Goal: Information Seeking & Learning: Learn about a topic

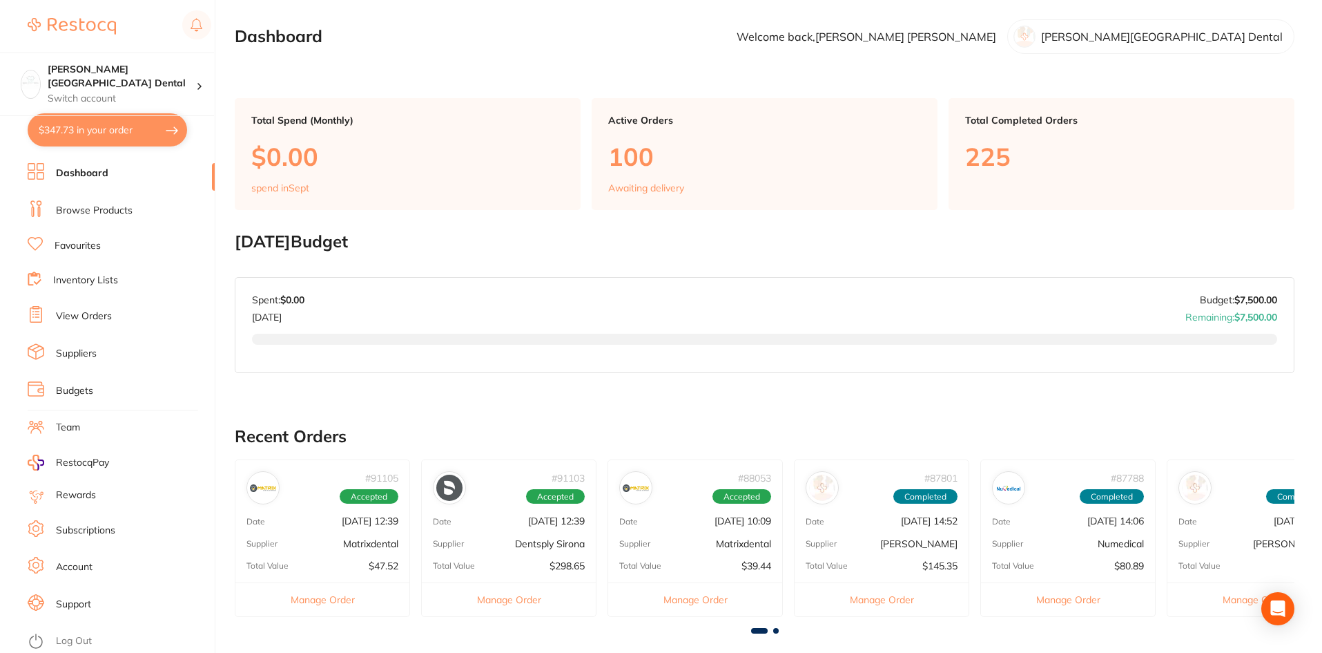
click at [73, 245] on link "Favourites" at bounding box center [78, 246] width 46 height 14
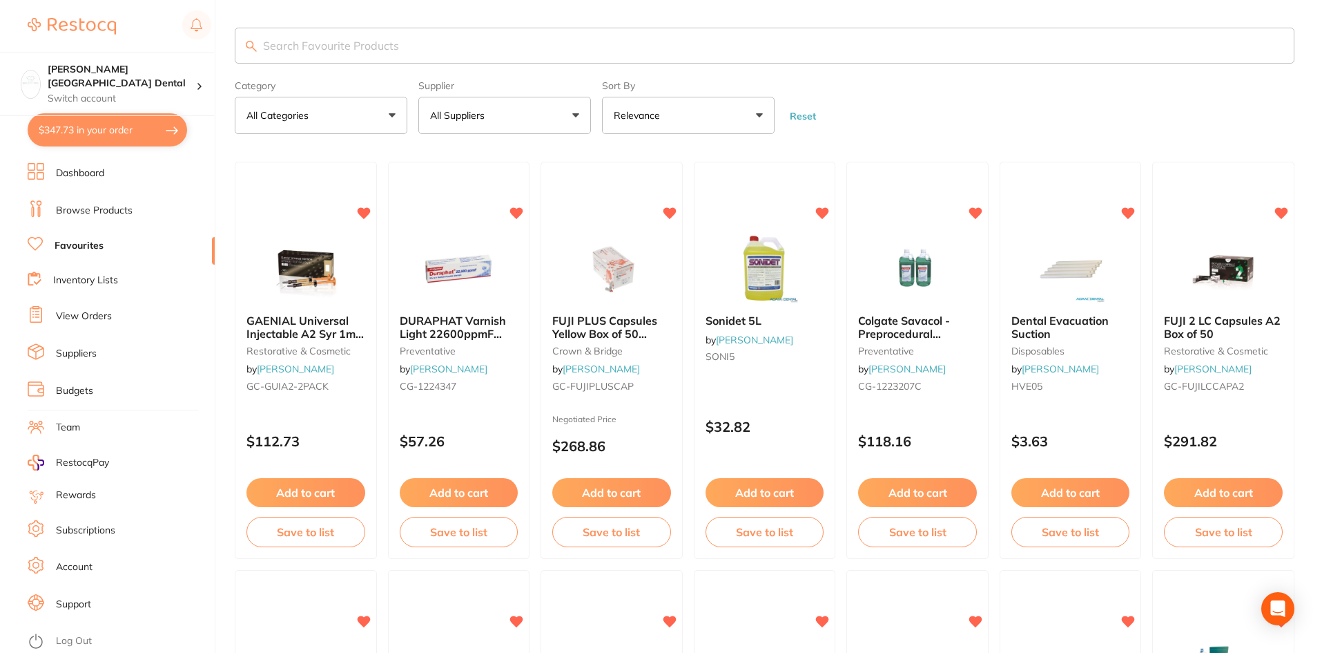
click at [394, 123] on button "All Categories" at bounding box center [321, 115] width 173 height 37
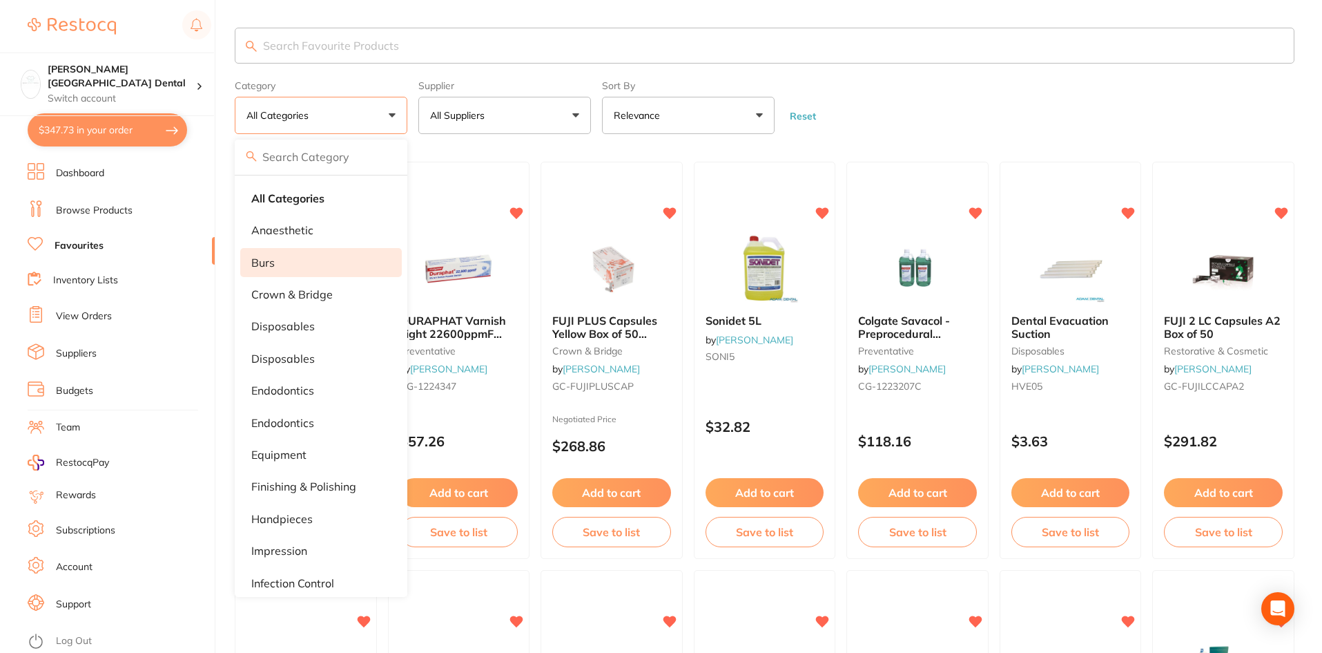
click at [257, 258] on p "burs" at bounding box center [262, 262] width 23 height 12
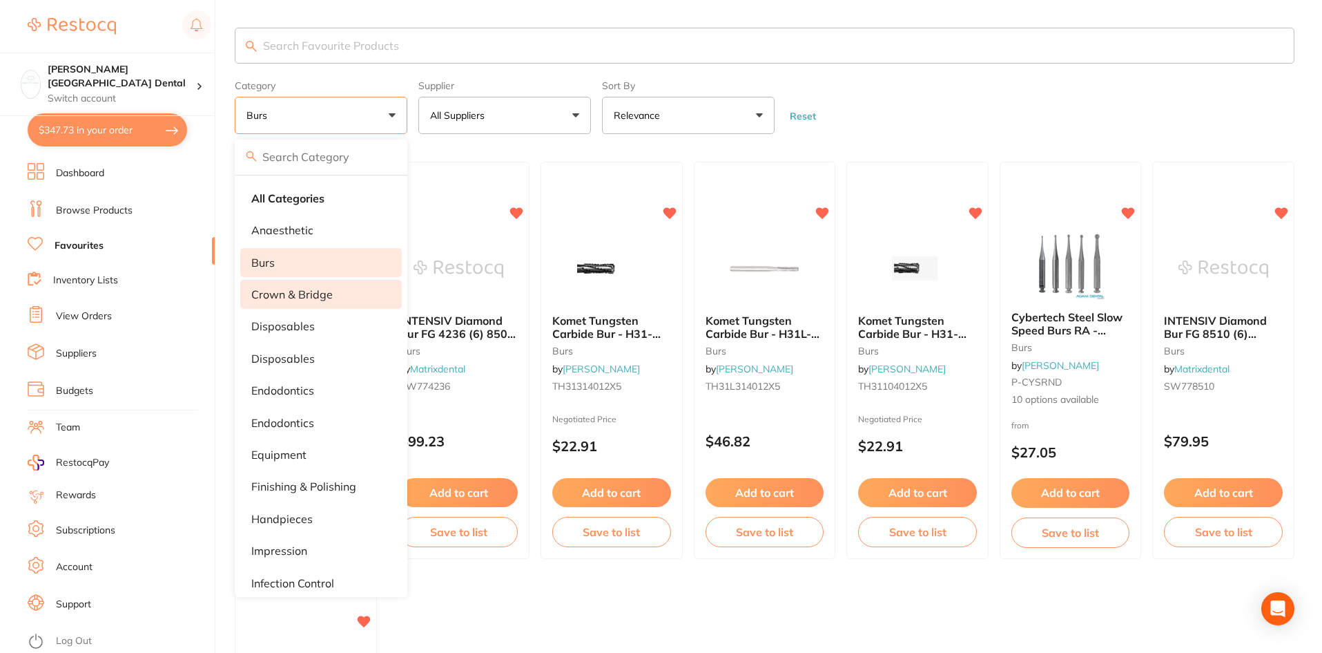
click at [280, 297] on p "crown & bridge" at bounding box center [291, 294] width 81 height 12
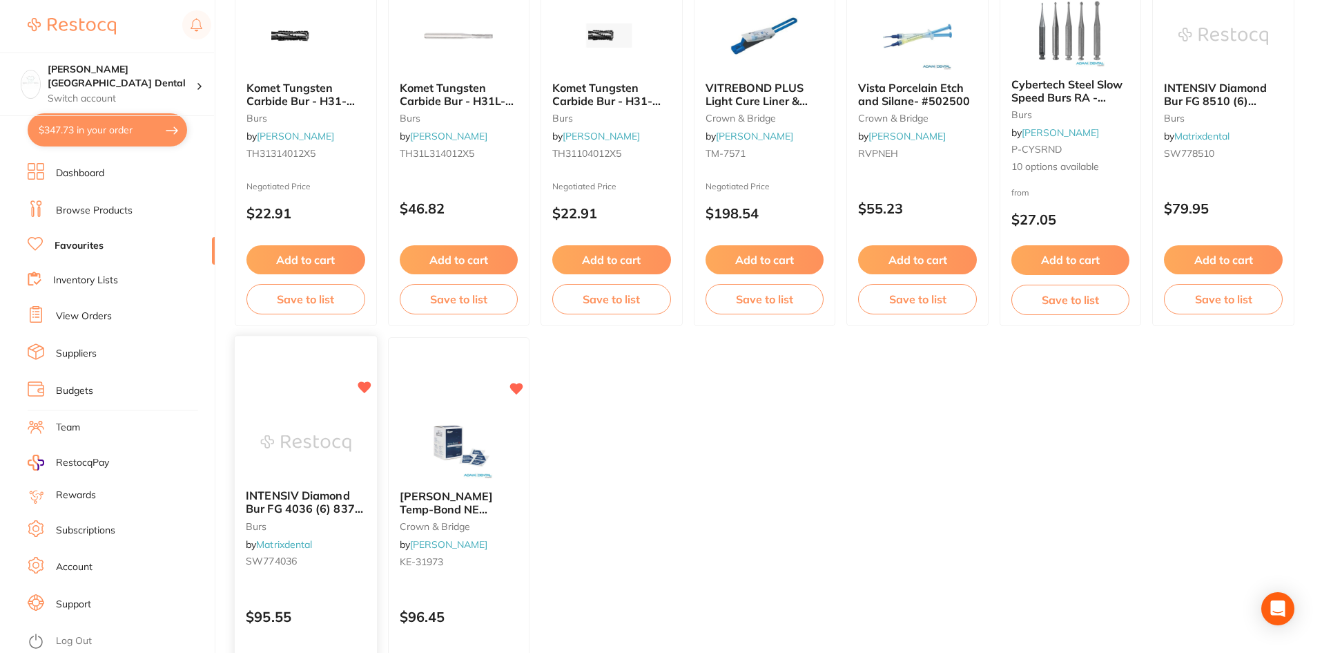
scroll to position [518, 0]
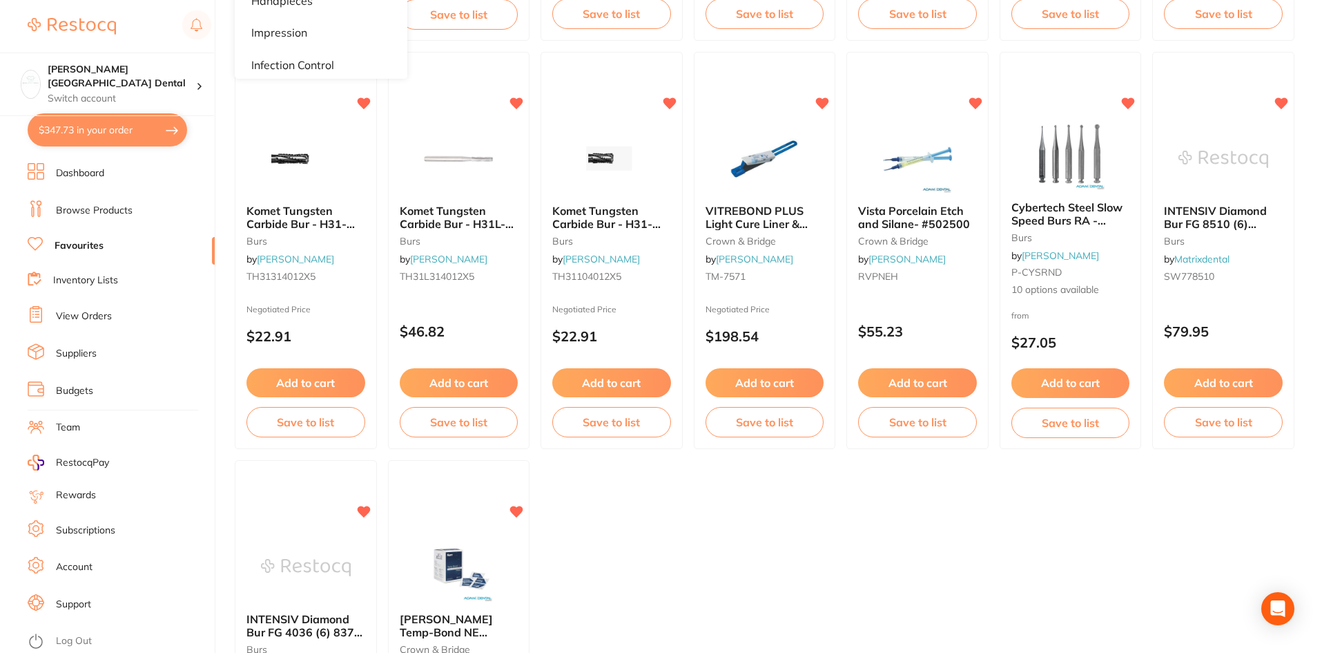
click at [959, 492] on ul "FUJI PLUS Capsules Yellow Box of 50 Luting Cement crown & bridge by [PERSON_NAM…" at bounding box center [765, 250] width 1060 height 1213
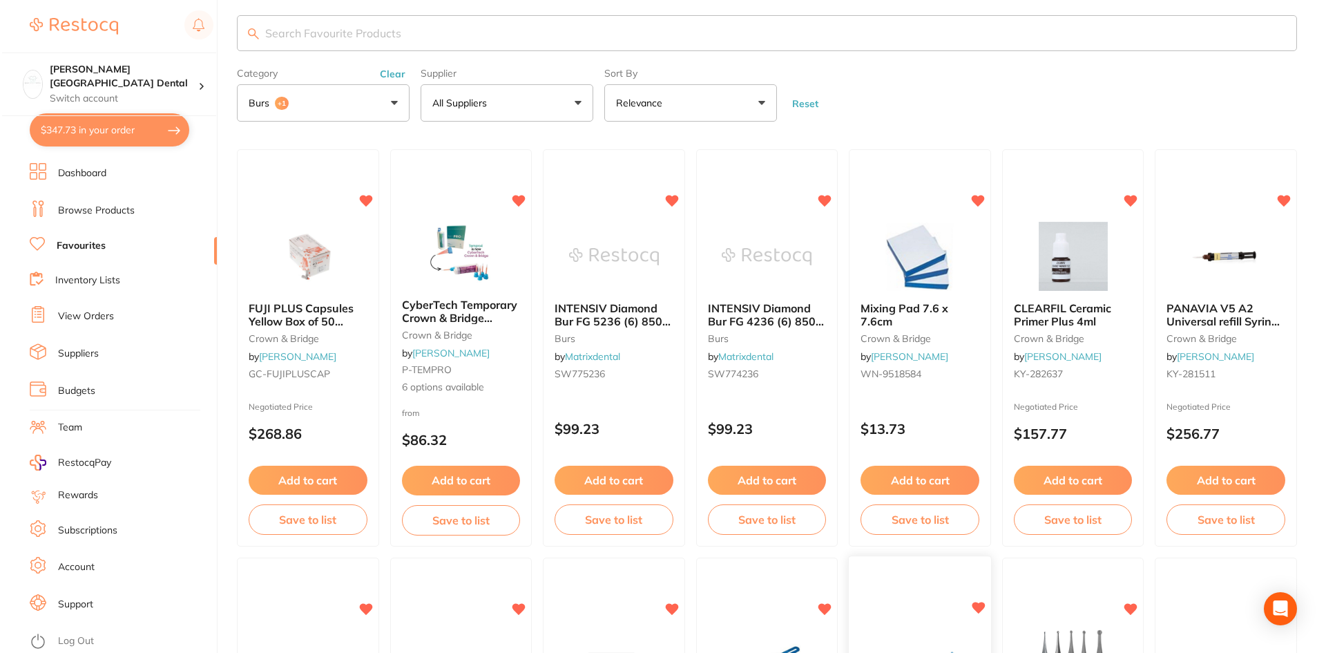
scroll to position [0, 0]
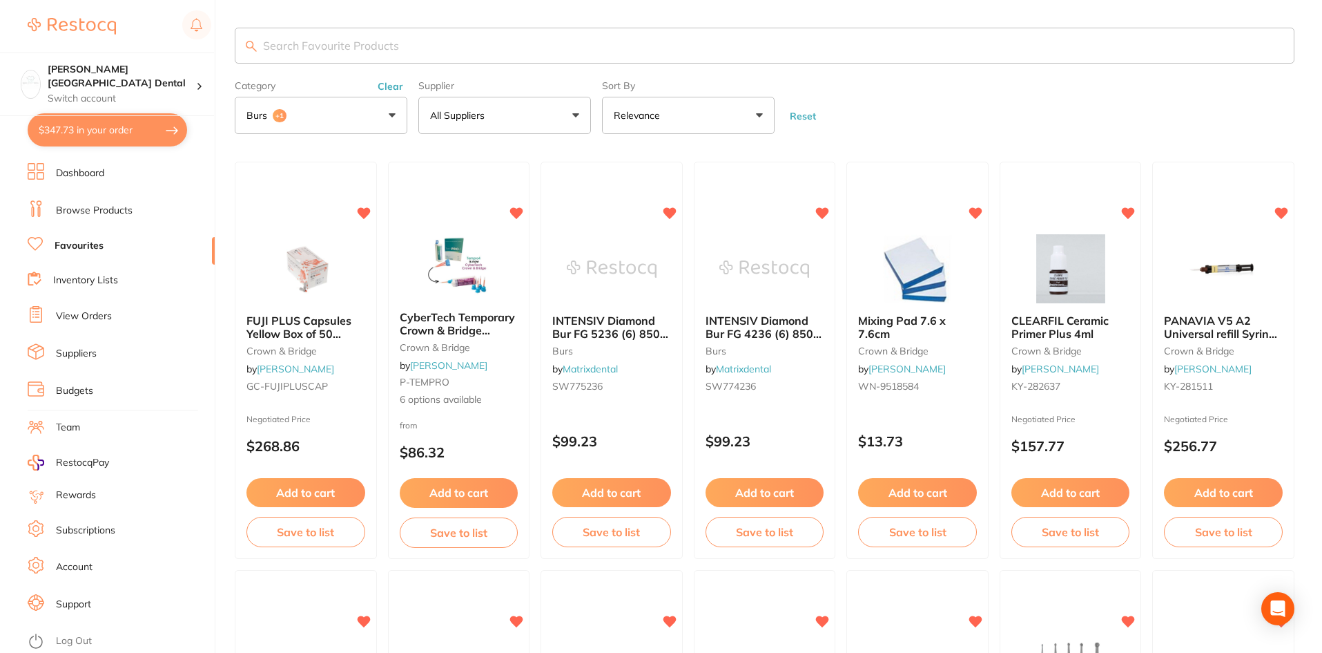
click at [628, 331] on span "INTENSIV Diamond Bur FG 5236 (6) 850-016 Extra Fine Yellow" at bounding box center [610, 332] width 116 height 39
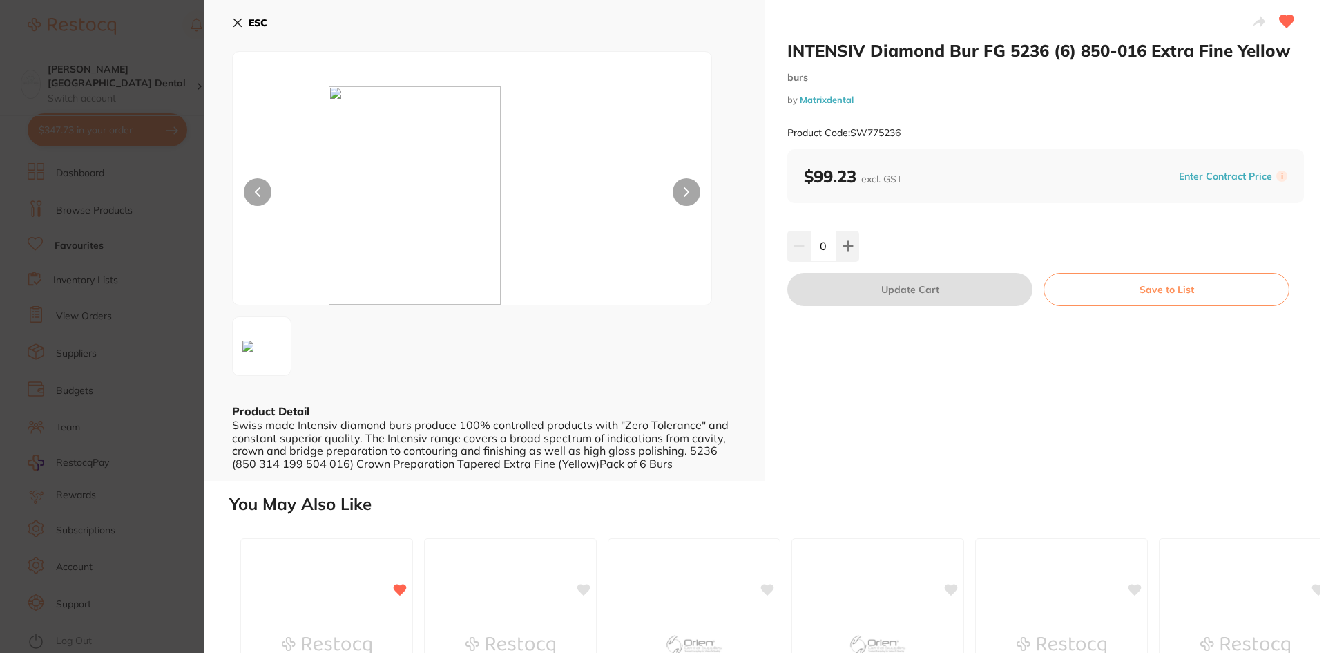
click at [684, 190] on icon at bounding box center [687, 192] width 6 height 10
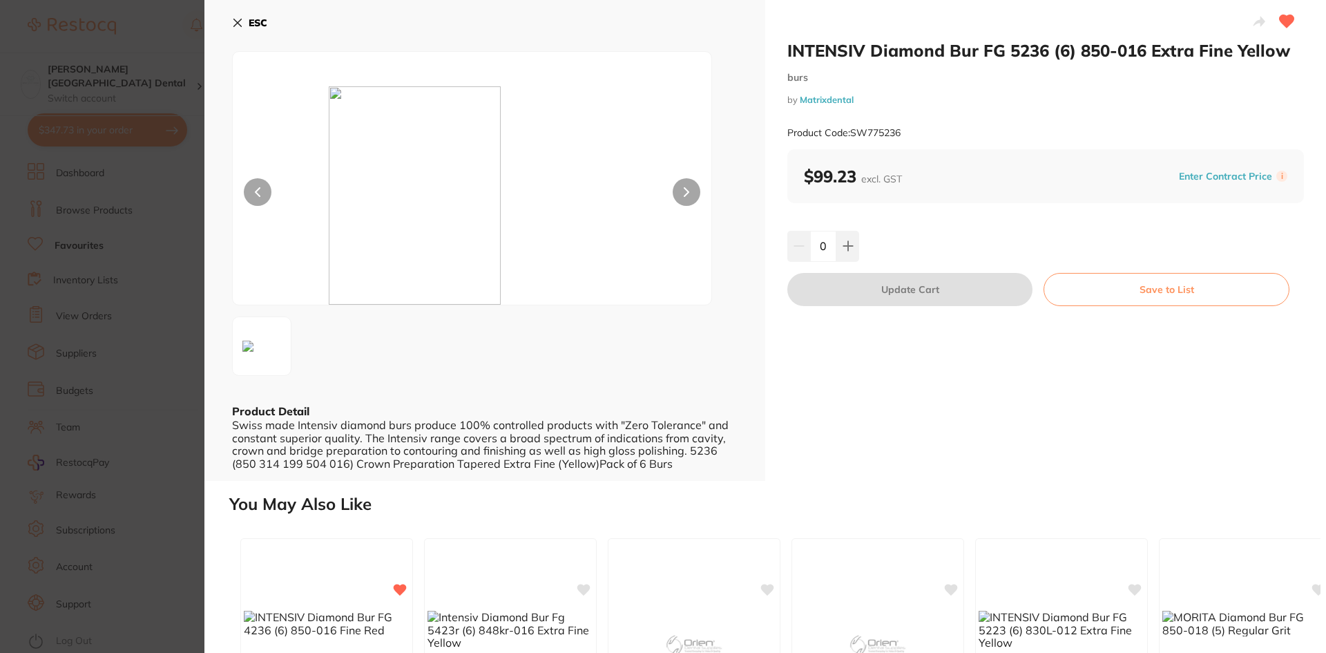
click at [684, 193] on icon at bounding box center [687, 192] width 6 height 10
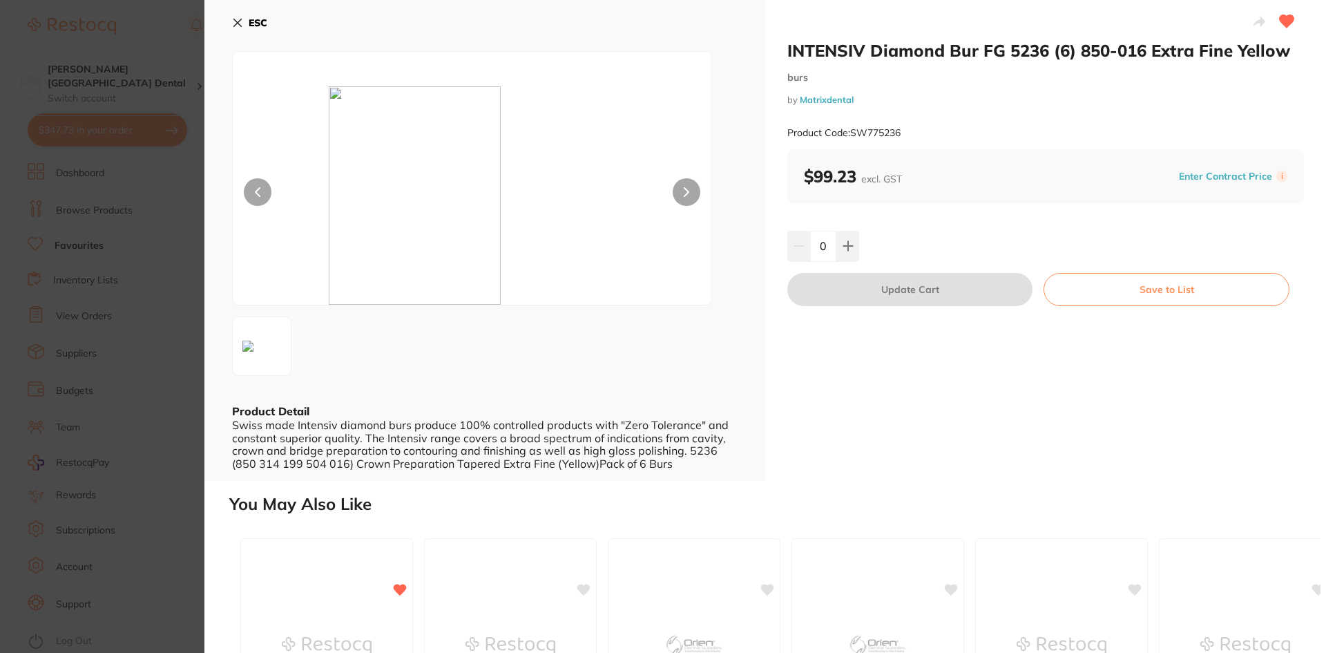
click at [684, 193] on icon at bounding box center [687, 192] width 6 height 10
click at [240, 26] on icon at bounding box center [237, 22] width 11 height 11
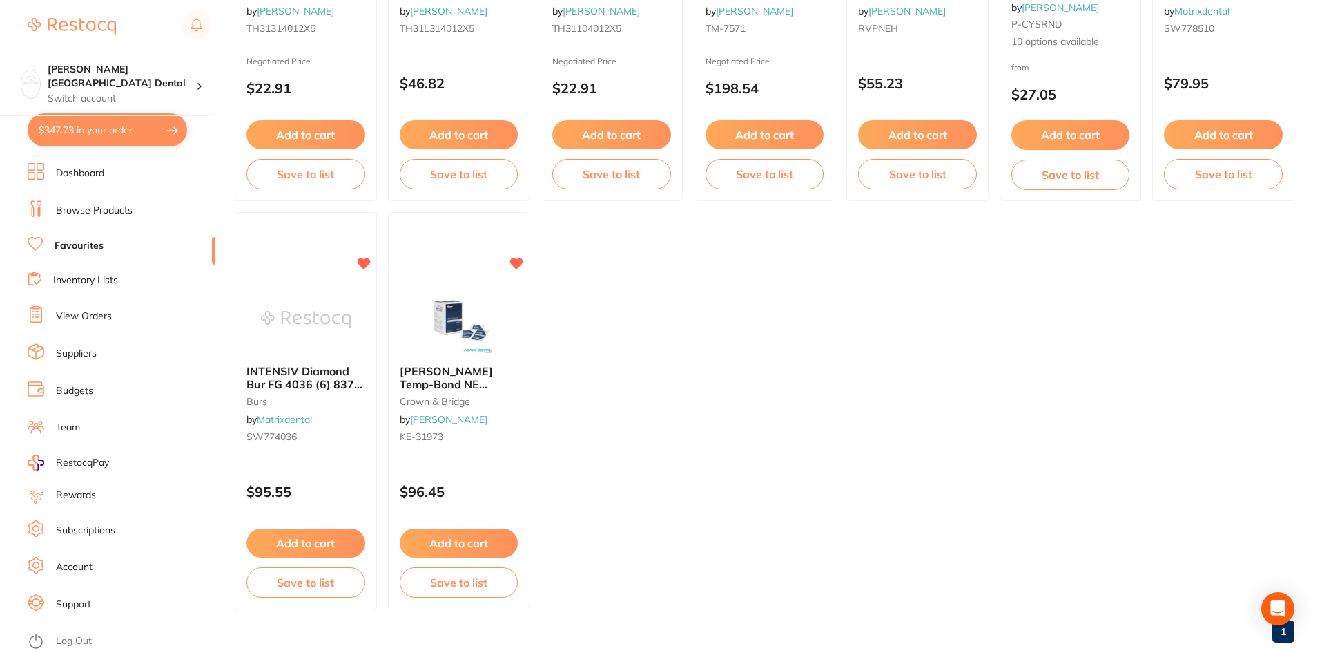
scroll to position [794, 0]
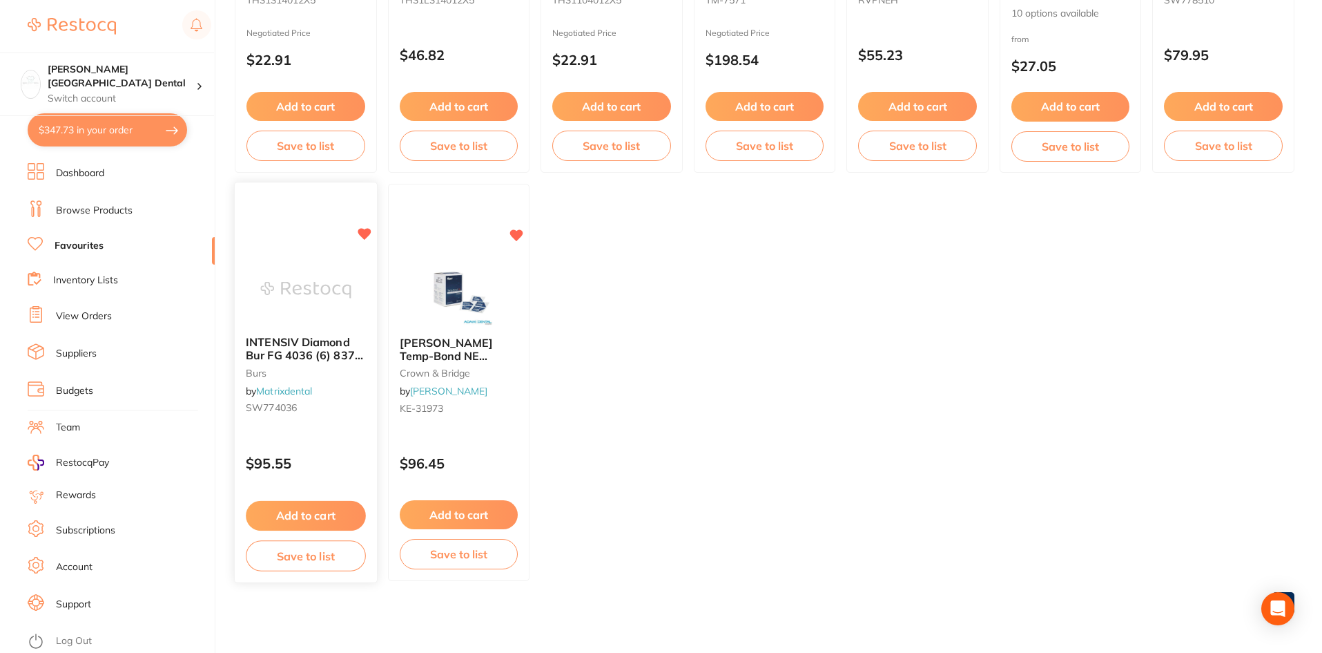
click at [284, 347] on span "INTENSIV Diamond Bur FG 4036 (6) 837-010 Fine Red" at bounding box center [304, 355] width 117 height 39
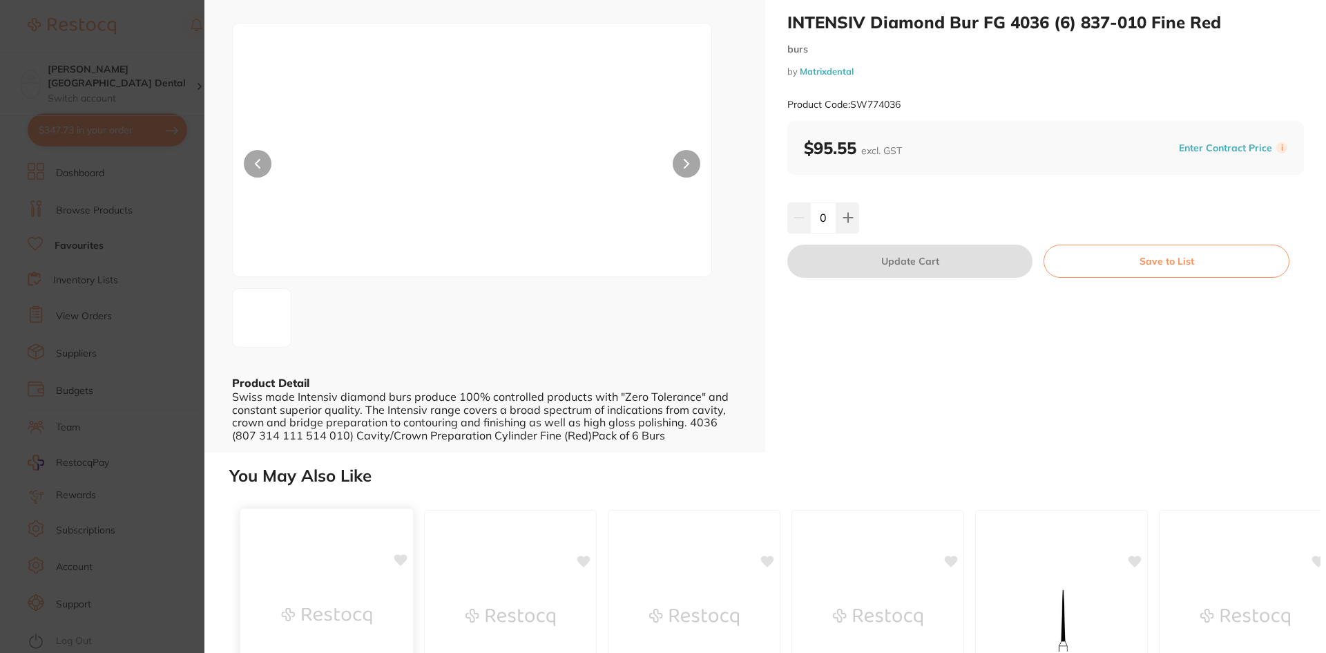
scroll to position [23, 0]
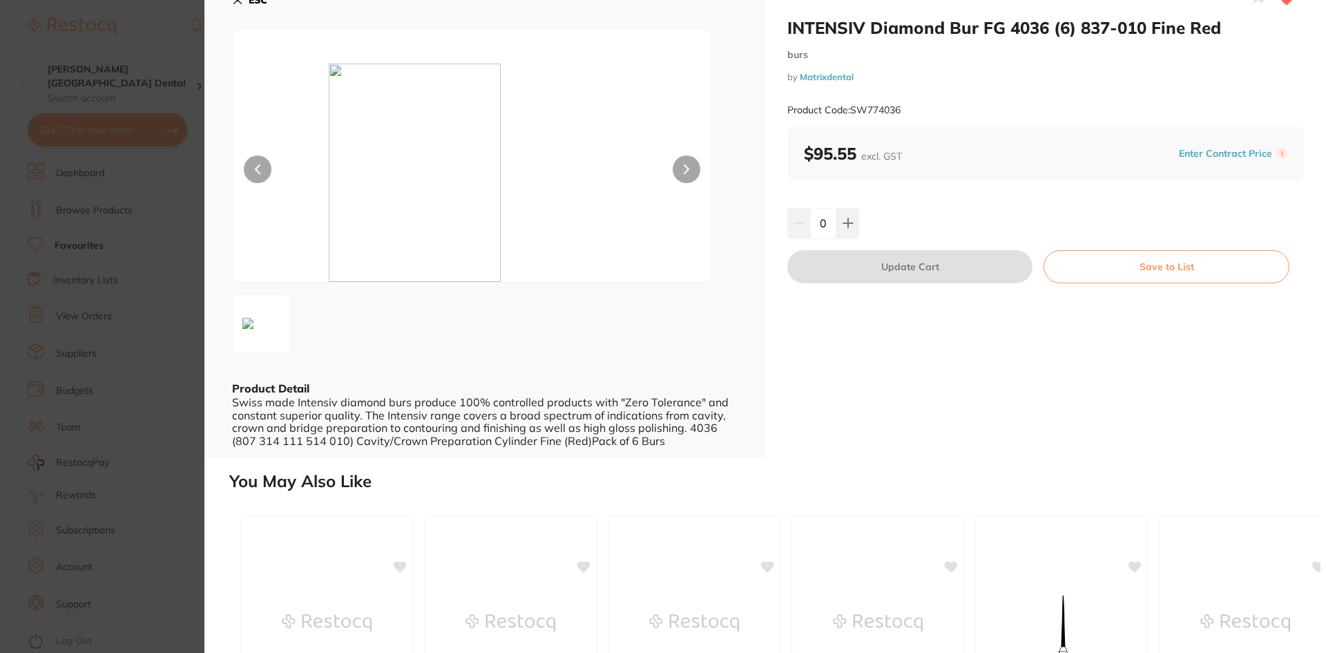
click at [688, 160] on button at bounding box center [687, 169] width 28 height 28
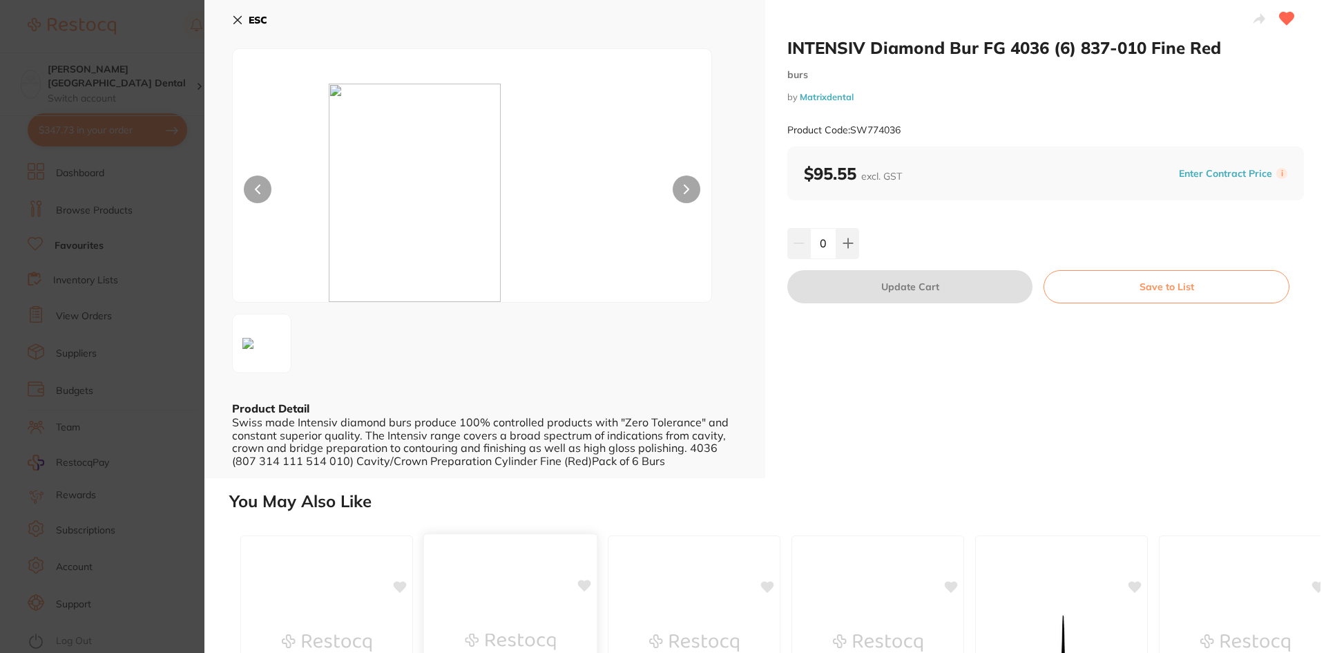
scroll to position [0, 0]
click at [239, 23] on icon at bounding box center [237, 22] width 11 height 11
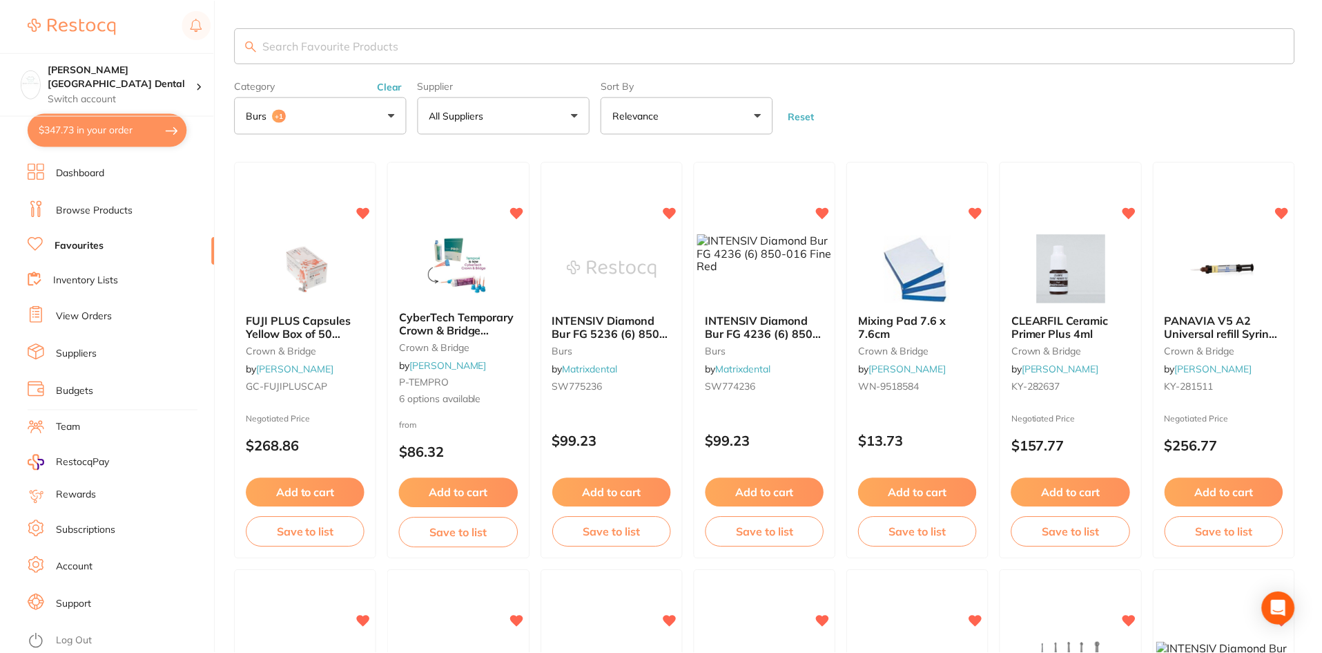
scroll to position [794, 0]
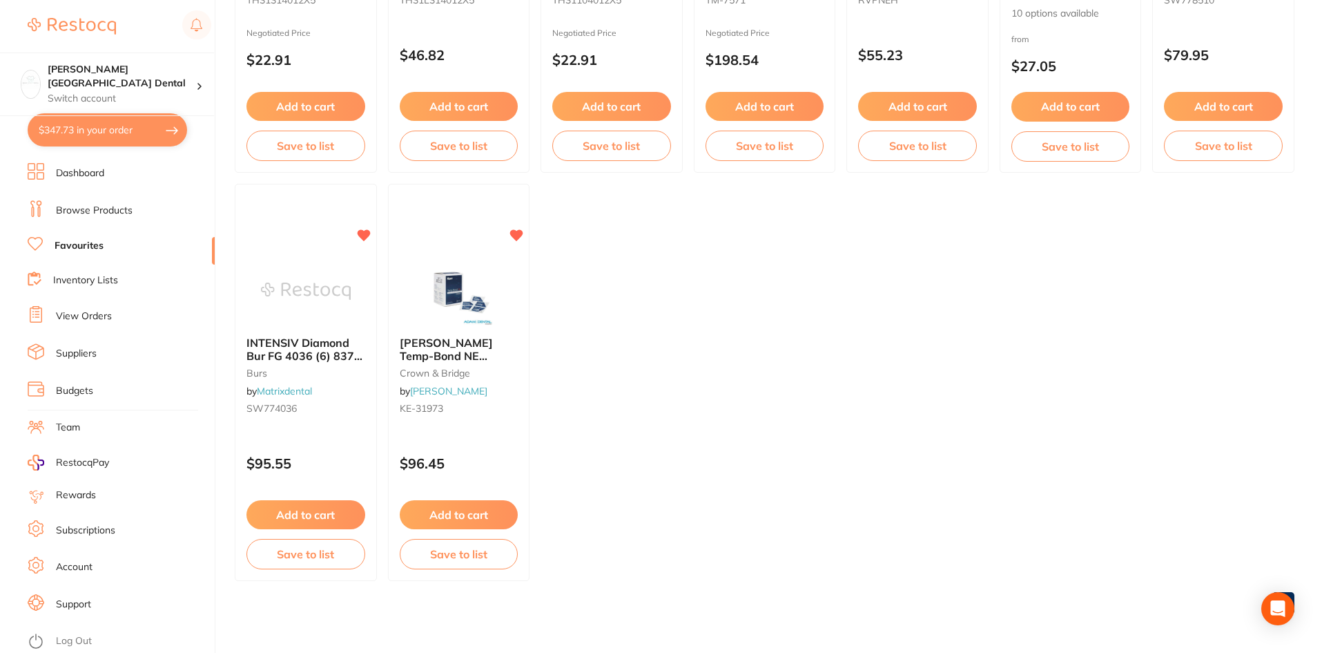
click at [84, 241] on link "Favourites" at bounding box center [79, 246] width 49 height 14
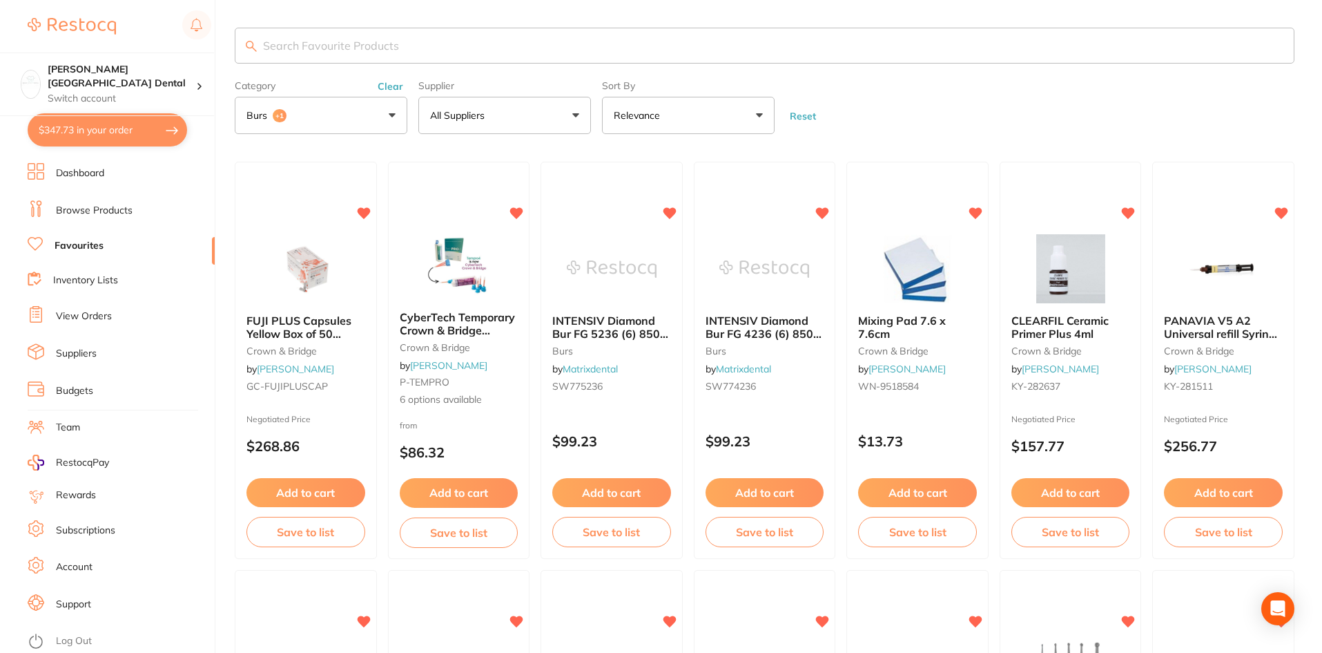
click at [552, 128] on button "All Suppliers" at bounding box center [504, 115] width 173 height 37
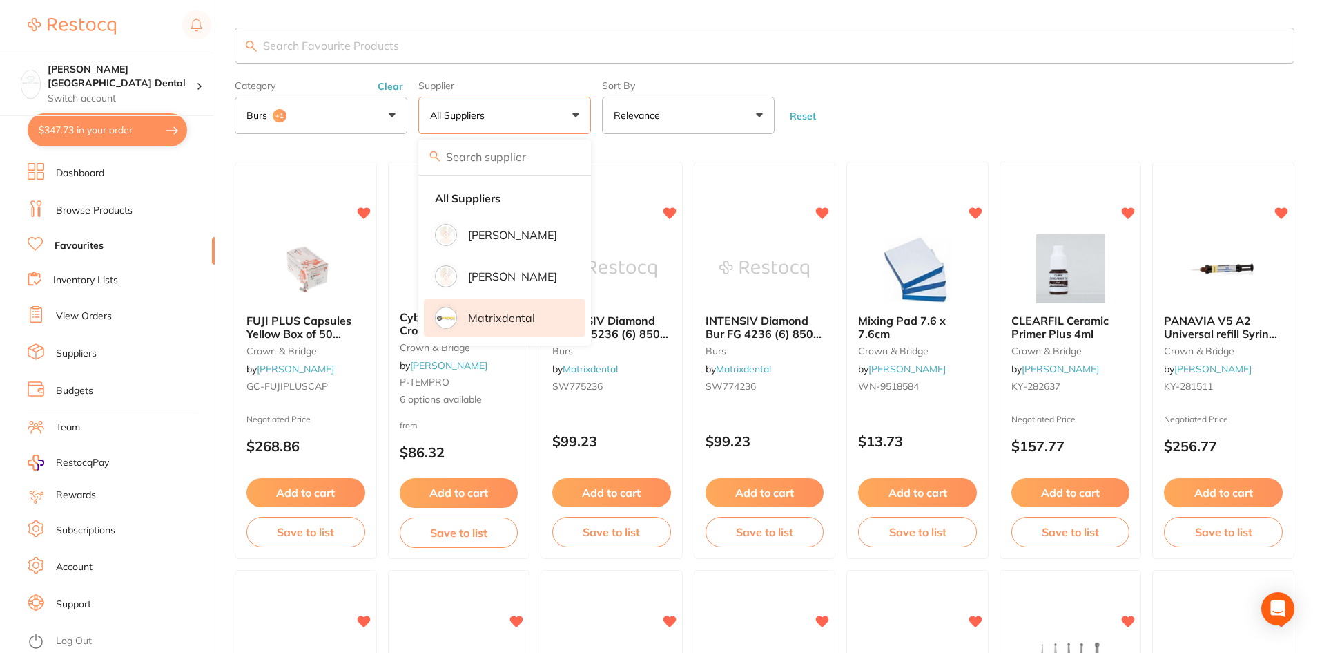
click at [516, 321] on p "Matrixdental" at bounding box center [501, 317] width 67 height 12
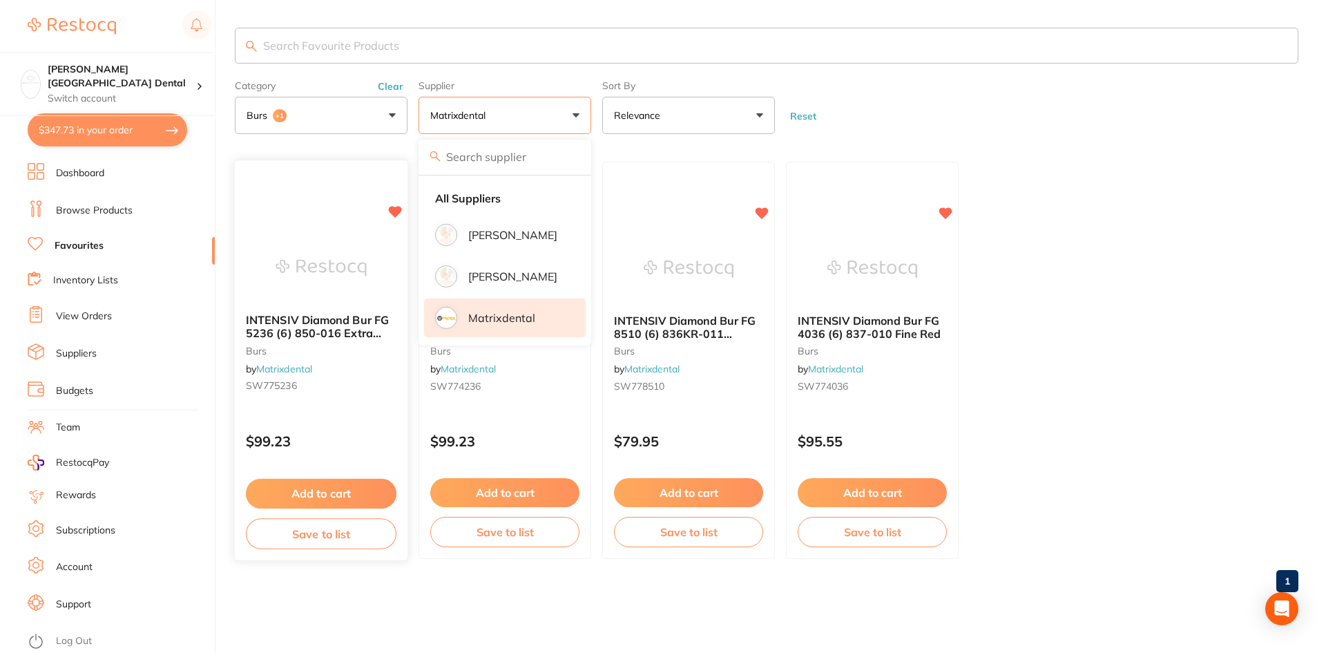
click at [327, 329] on span "INTENSIV Diamond Bur FG 5236 (6) 850-016 Extra Fine Yellow" at bounding box center [317, 332] width 143 height 39
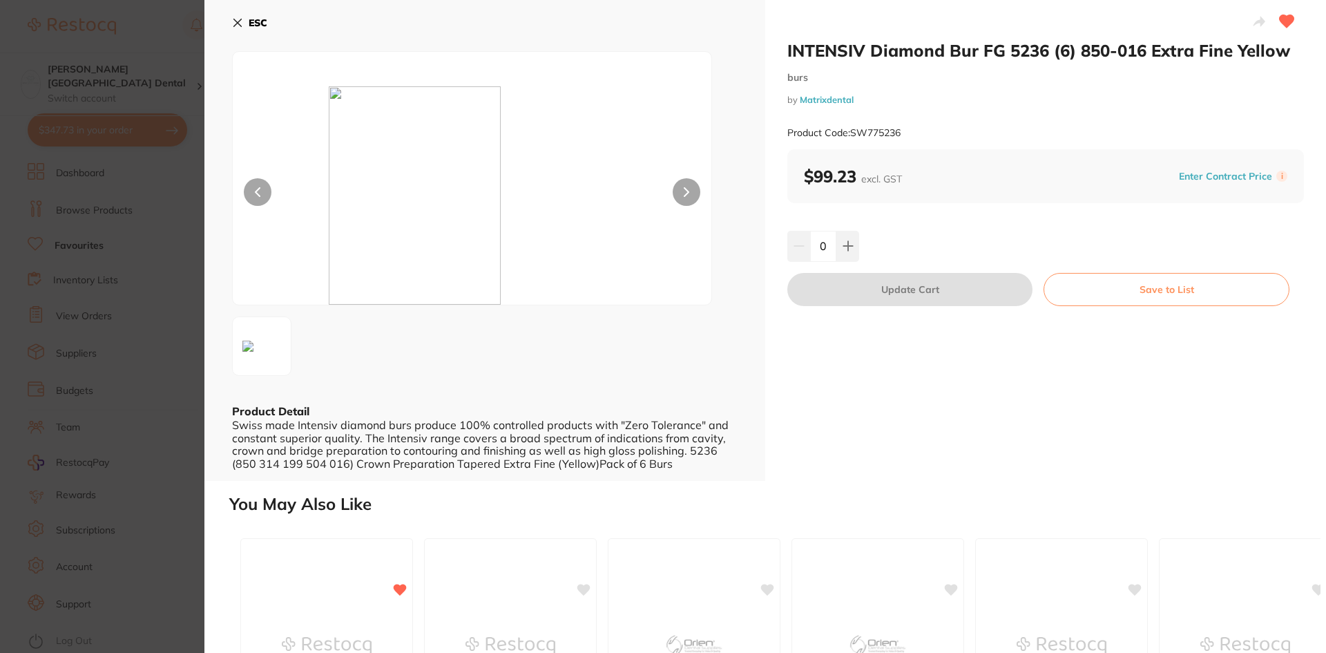
click at [235, 23] on icon at bounding box center [237, 22] width 11 height 11
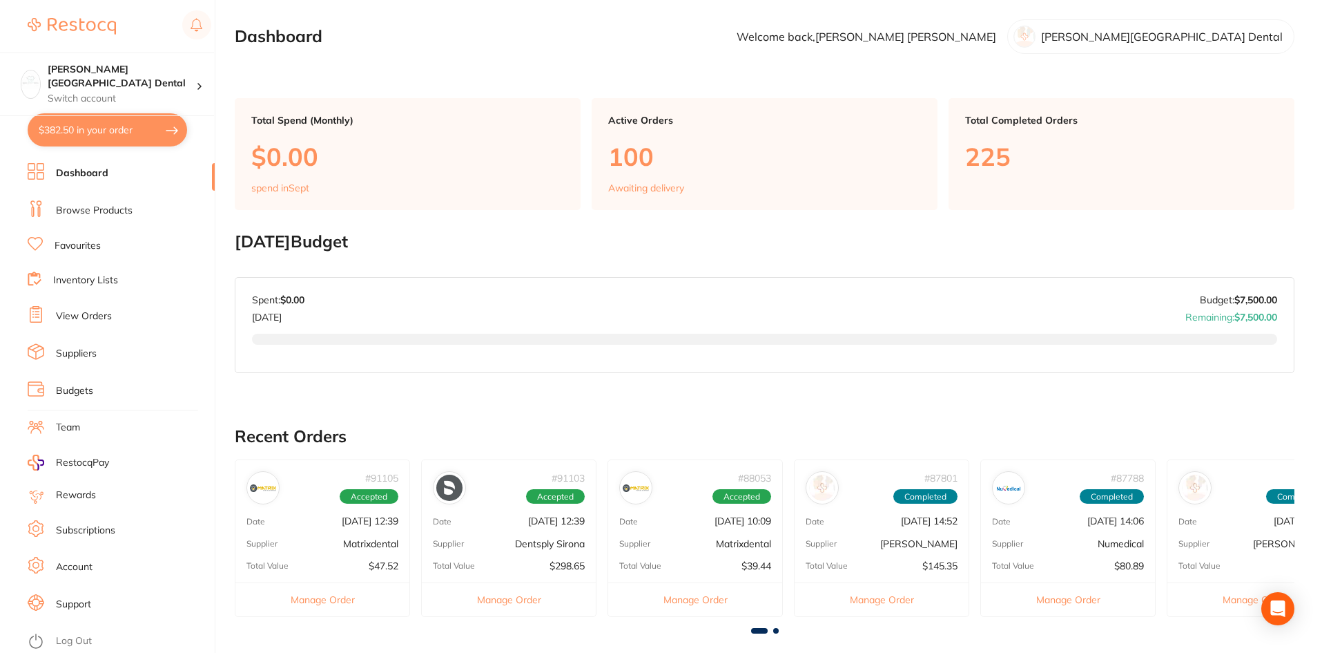
click at [90, 166] on link "Dashboard" at bounding box center [82, 173] width 52 height 14
click at [107, 206] on link "Browse Products" at bounding box center [94, 211] width 77 height 14
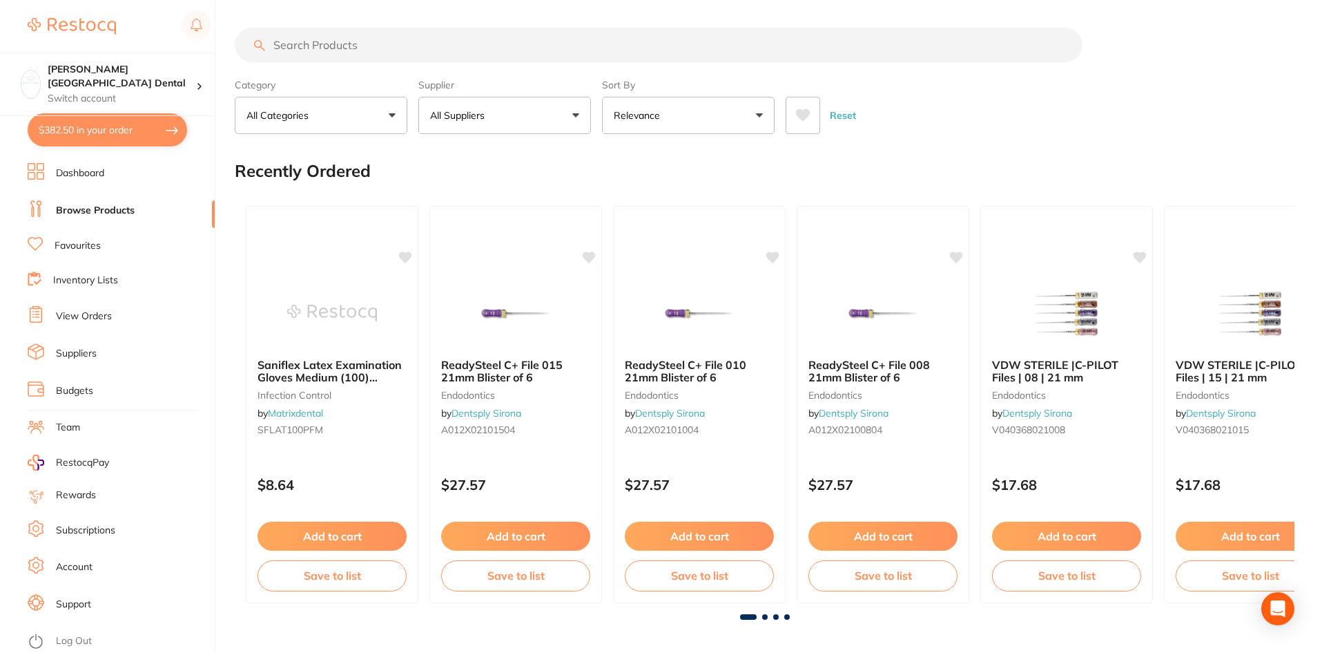
click at [497, 113] on button "All Suppliers" at bounding box center [504, 115] width 173 height 37
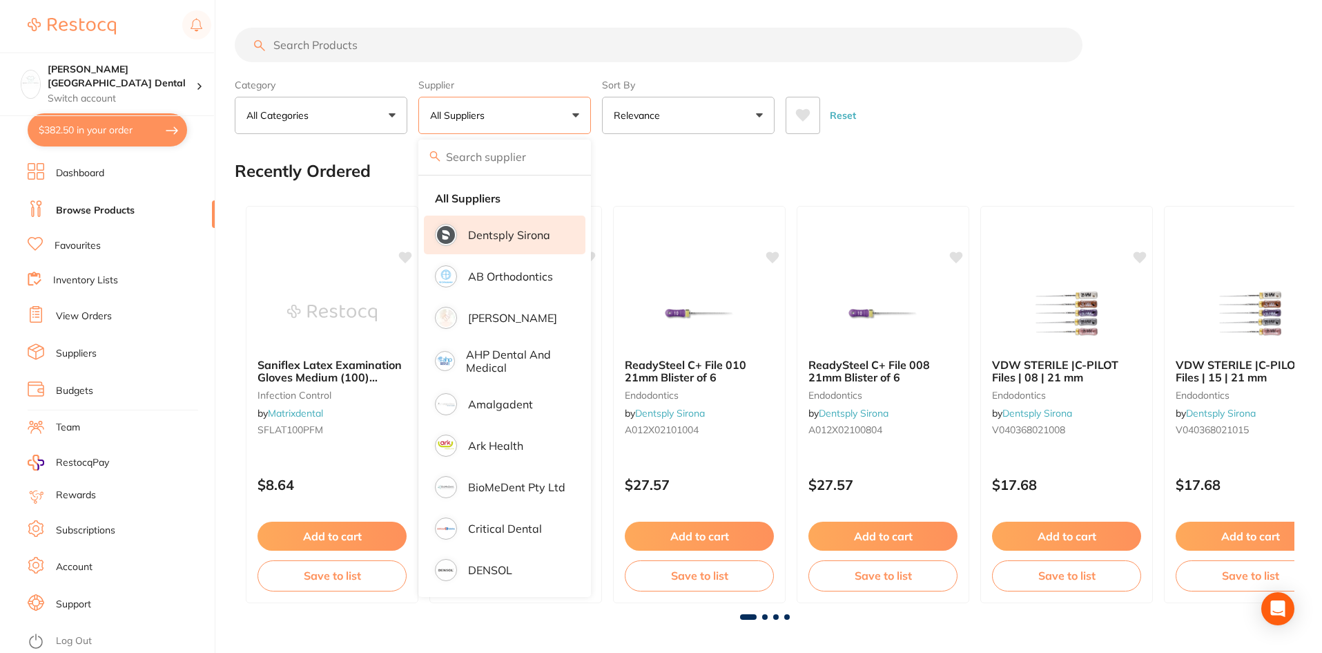
click at [533, 233] on p "Dentsply Sirona" at bounding box center [509, 235] width 82 height 12
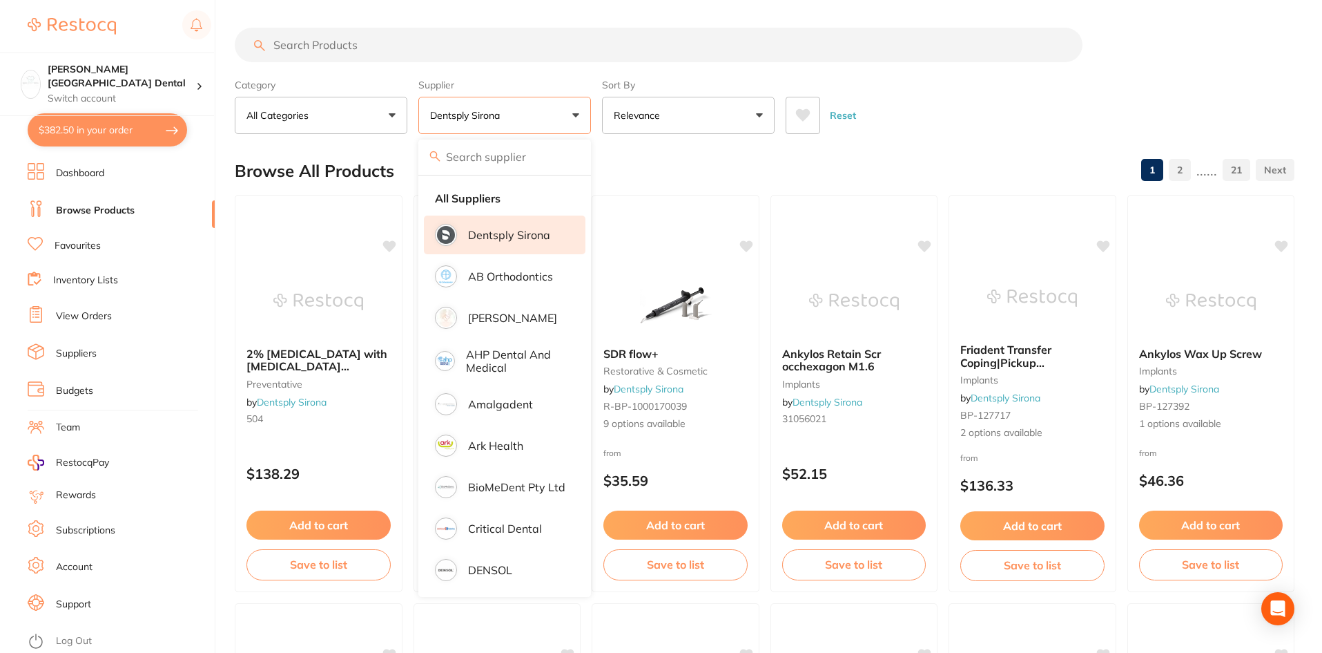
click at [382, 120] on button "All Categories" at bounding box center [321, 115] width 173 height 37
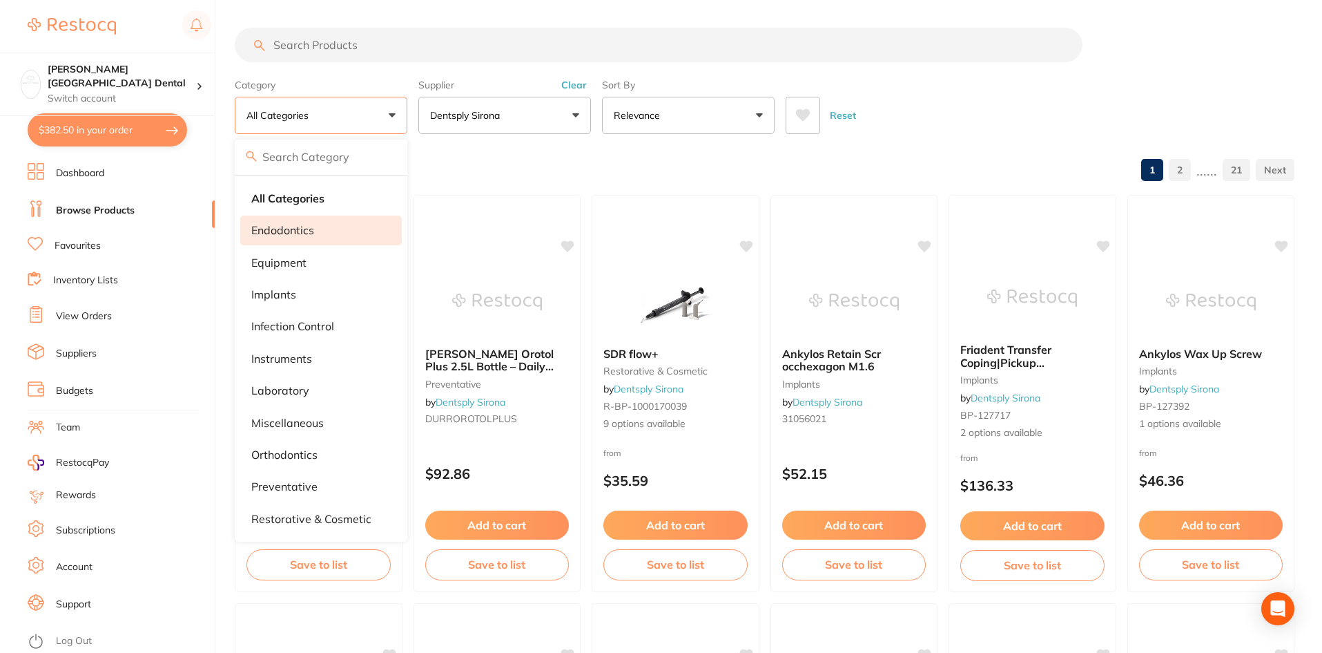
click at [287, 239] on li "endodontics" at bounding box center [321, 229] width 162 height 29
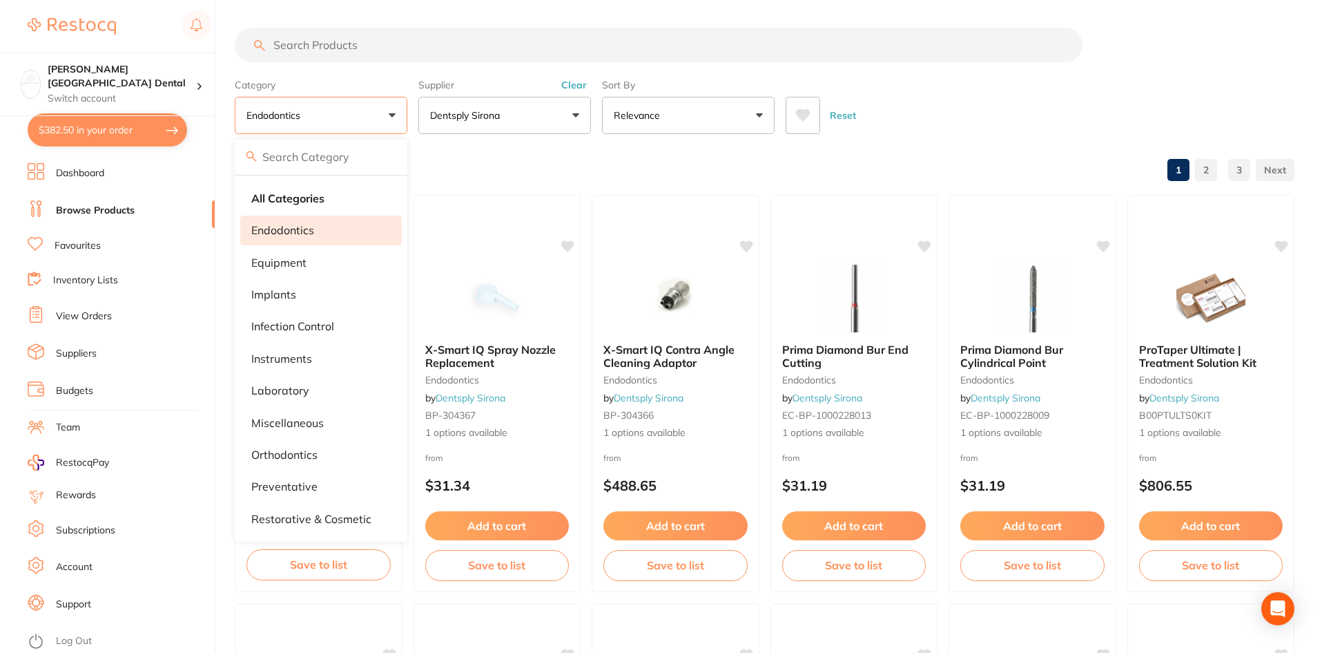
click at [733, 119] on button "Relevance" at bounding box center [688, 115] width 173 height 37
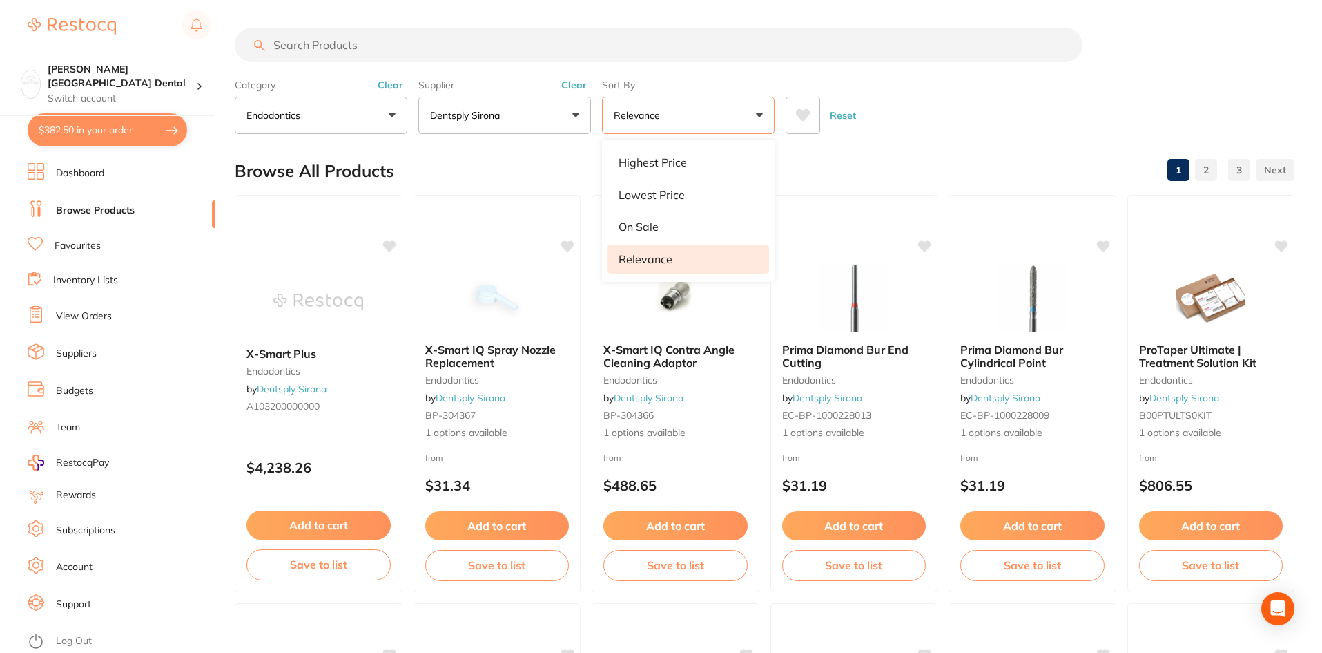
click at [728, 121] on button "Relevance" at bounding box center [688, 115] width 173 height 37
click at [82, 241] on link "Favourites" at bounding box center [78, 246] width 46 height 14
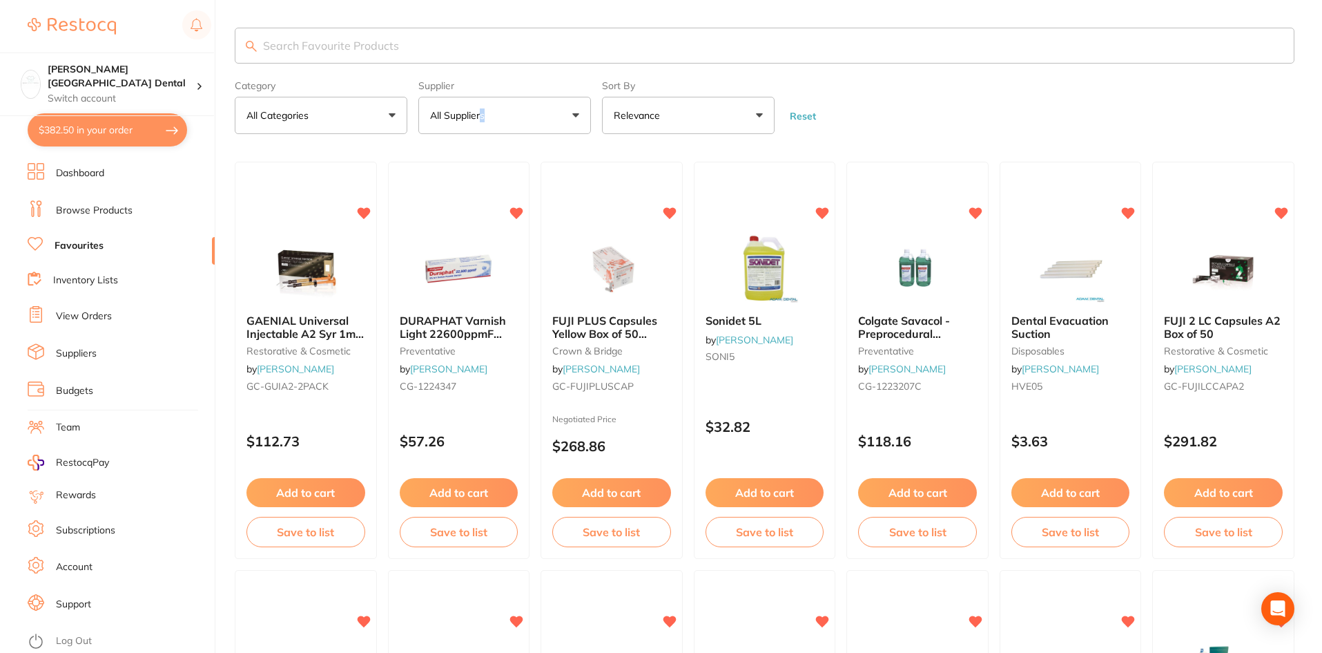
click at [484, 116] on p "All Suppliers" at bounding box center [460, 115] width 60 height 14
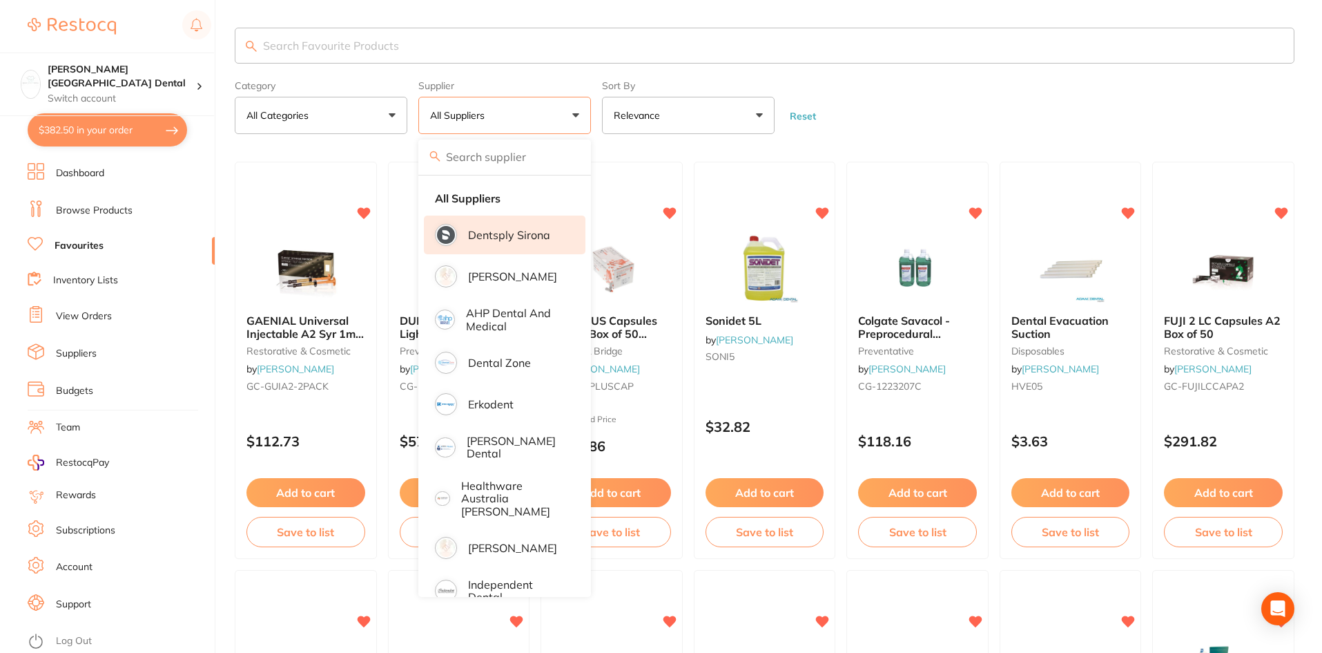
click at [485, 232] on p "Dentsply Sirona" at bounding box center [509, 235] width 82 height 12
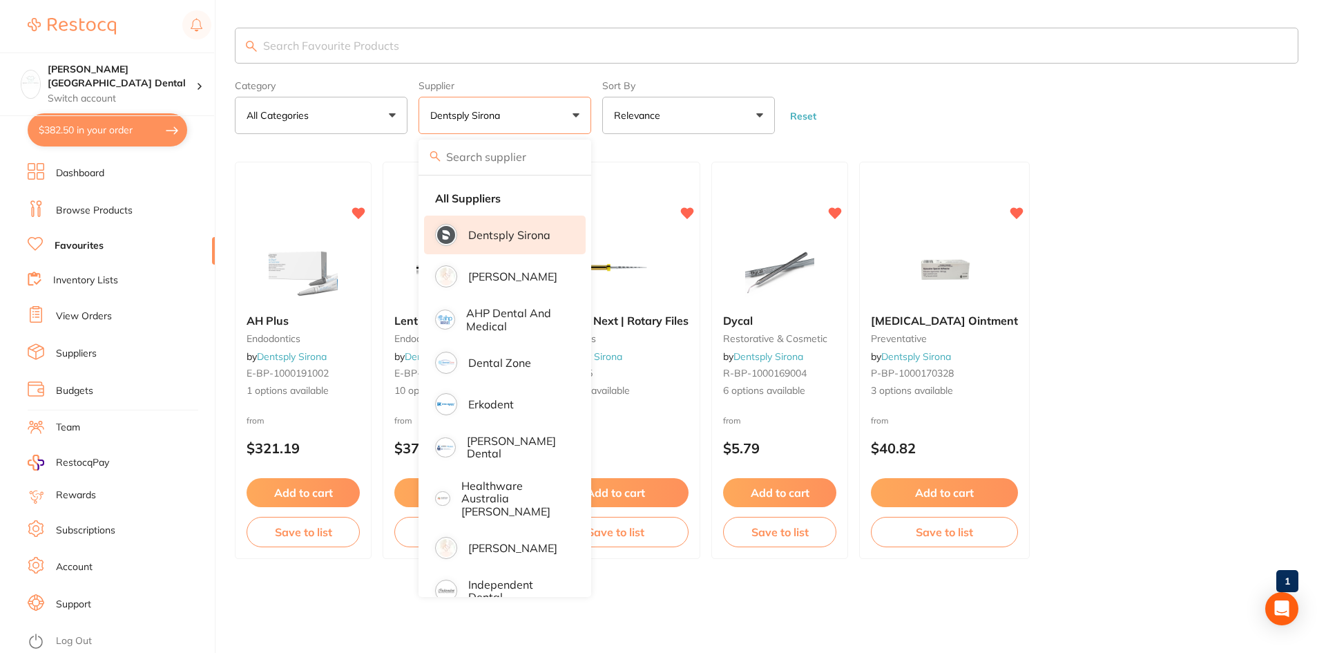
click at [1146, 350] on ul "AH Plus endodontics by Dentsply Sirona E-BP-1000191002 1 options available from…" at bounding box center [766, 360] width 1063 height 397
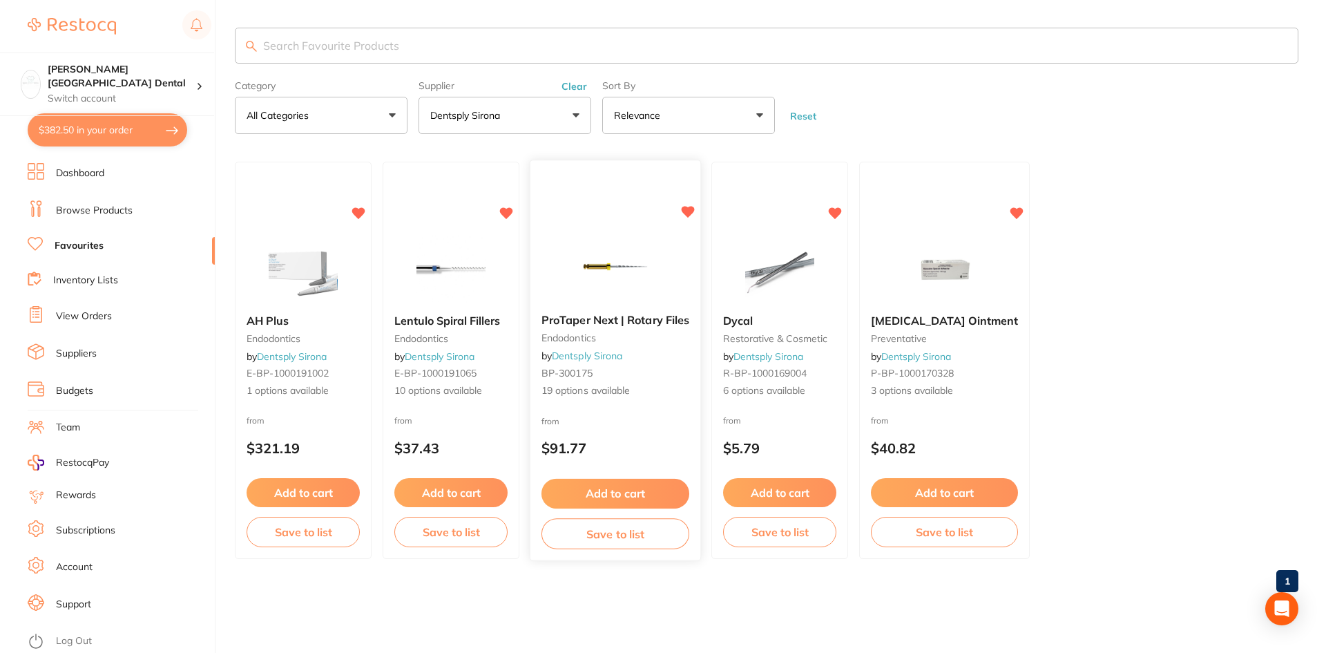
click at [557, 317] on span "ProTaper Next | Rotary Files" at bounding box center [615, 320] width 148 height 14
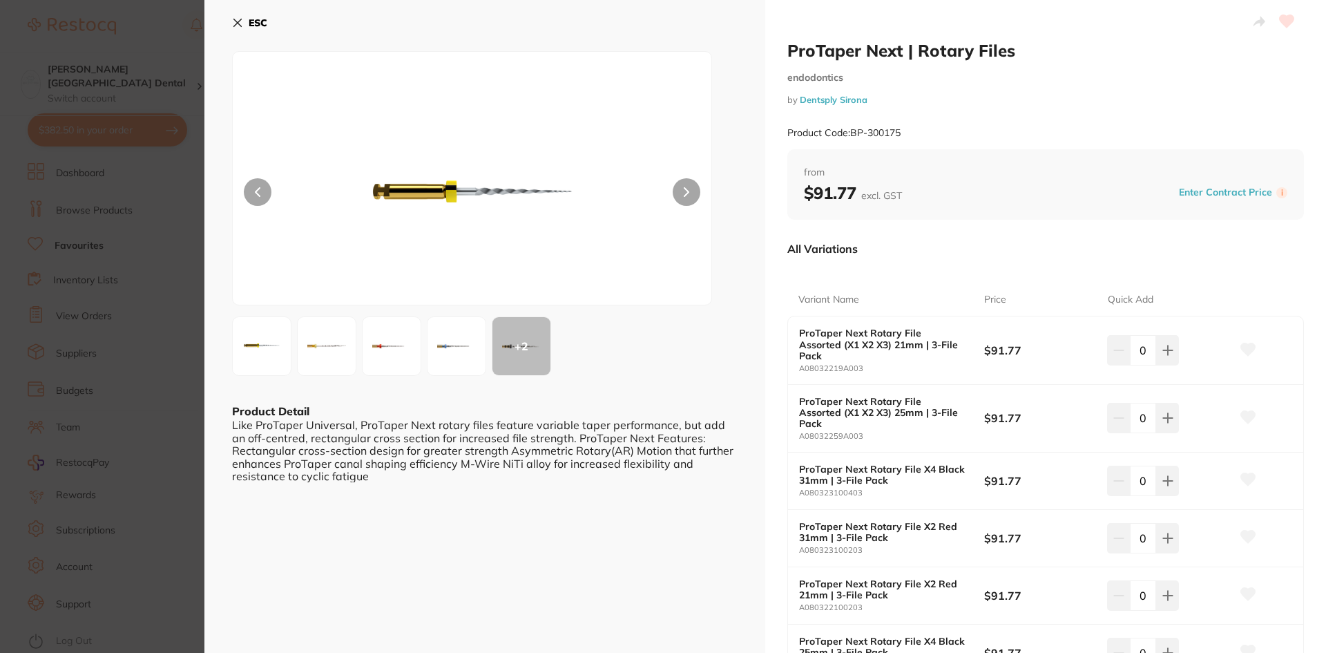
click at [530, 351] on div "+ 2" at bounding box center [521, 346] width 58 height 58
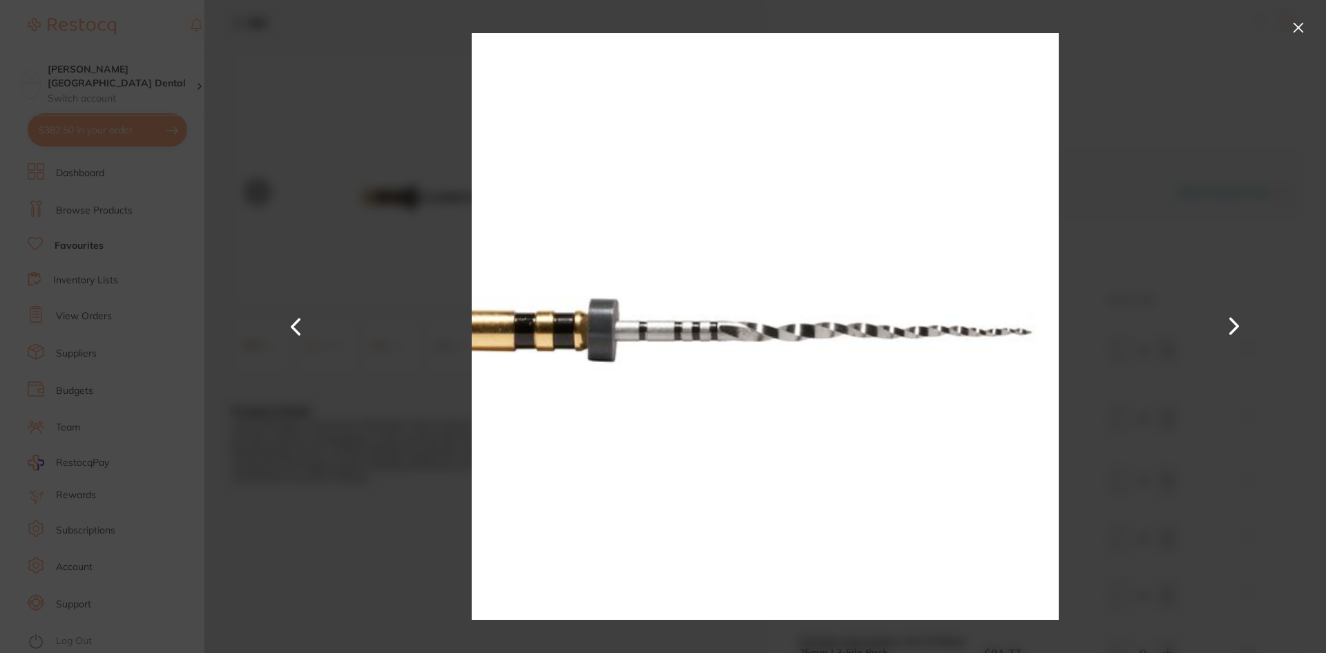
click at [1237, 322] on button at bounding box center [1233, 326] width 33 height 327
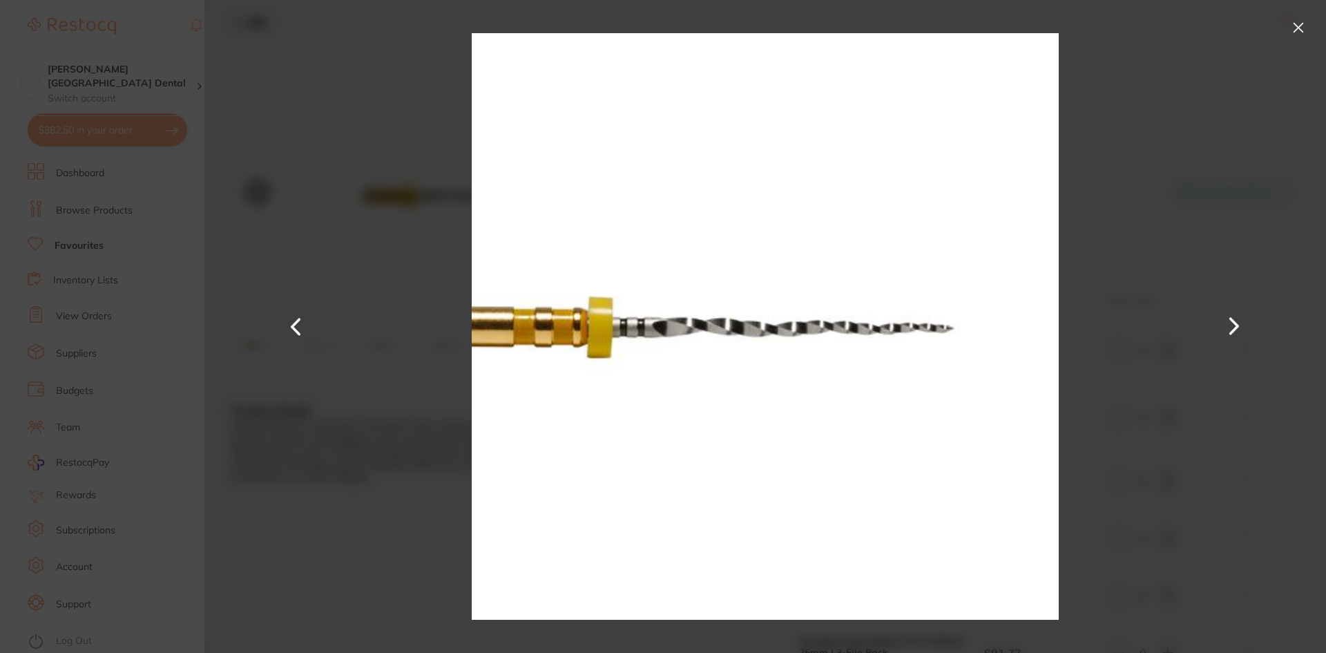
click at [1237, 322] on button at bounding box center [1233, 326] width 33 height 327
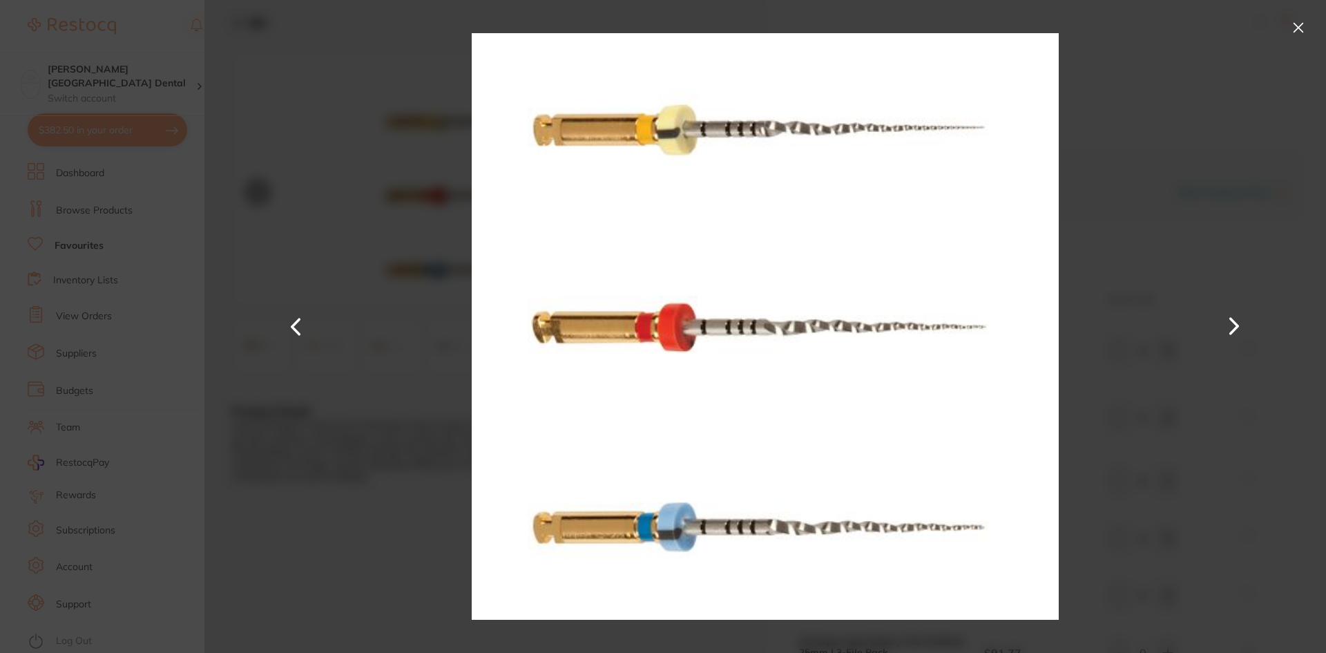
click at [1233, 333] on button at bounding box center [1233, 326] width 33 height 327
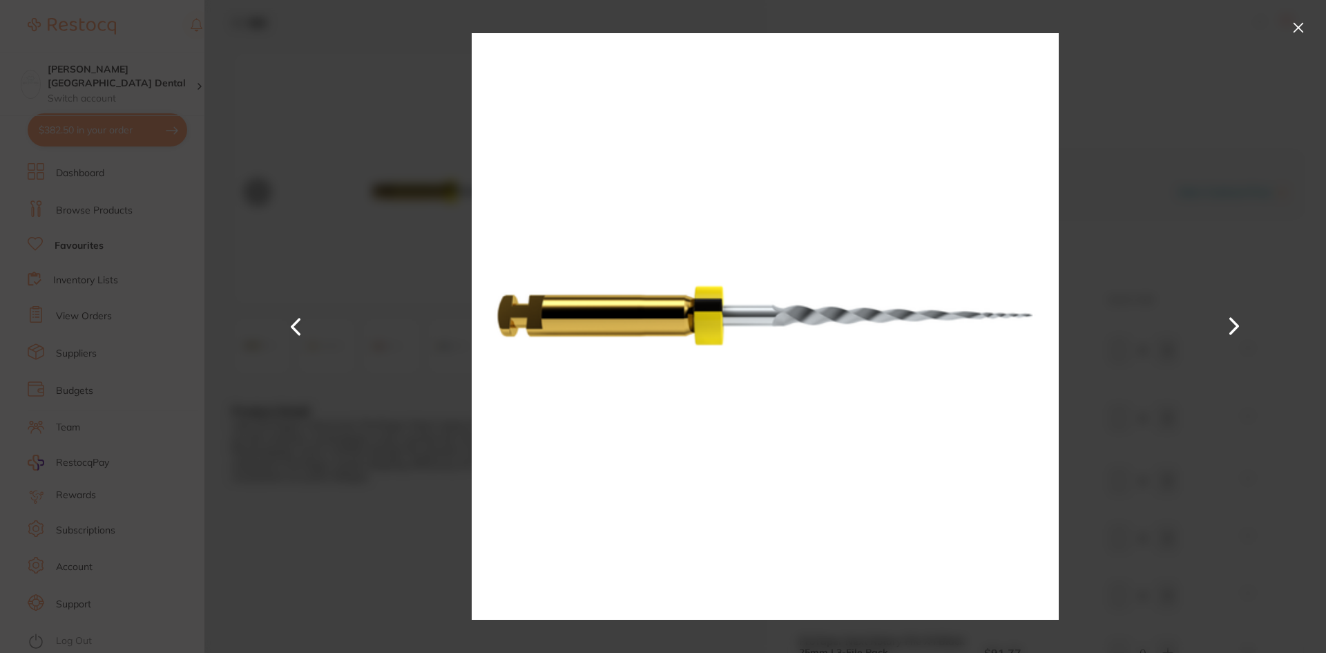
click at [294, 325] on button at bounding box center [296, 326] width 33 height 327
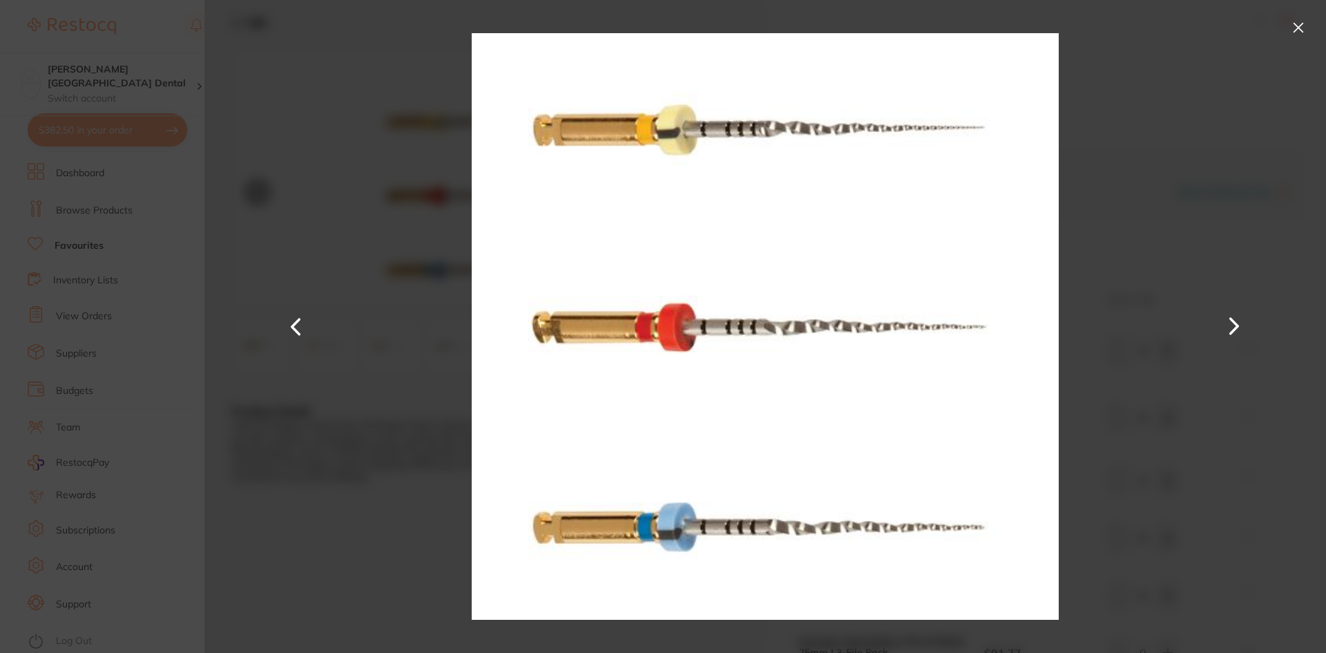
click at [1239, 321] on button at bounding box center [1233, 326] width 33 height 327
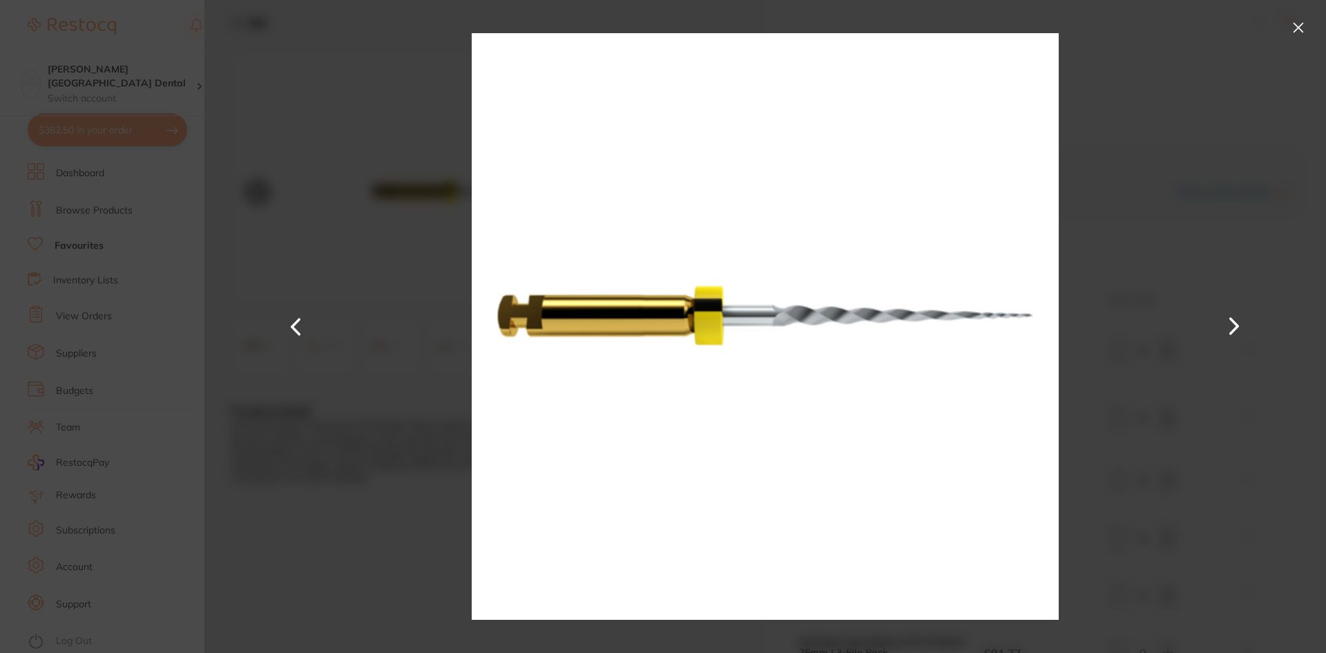
click at [1239, 320] on button at bounding box center [1233, 326] width 33 height 327
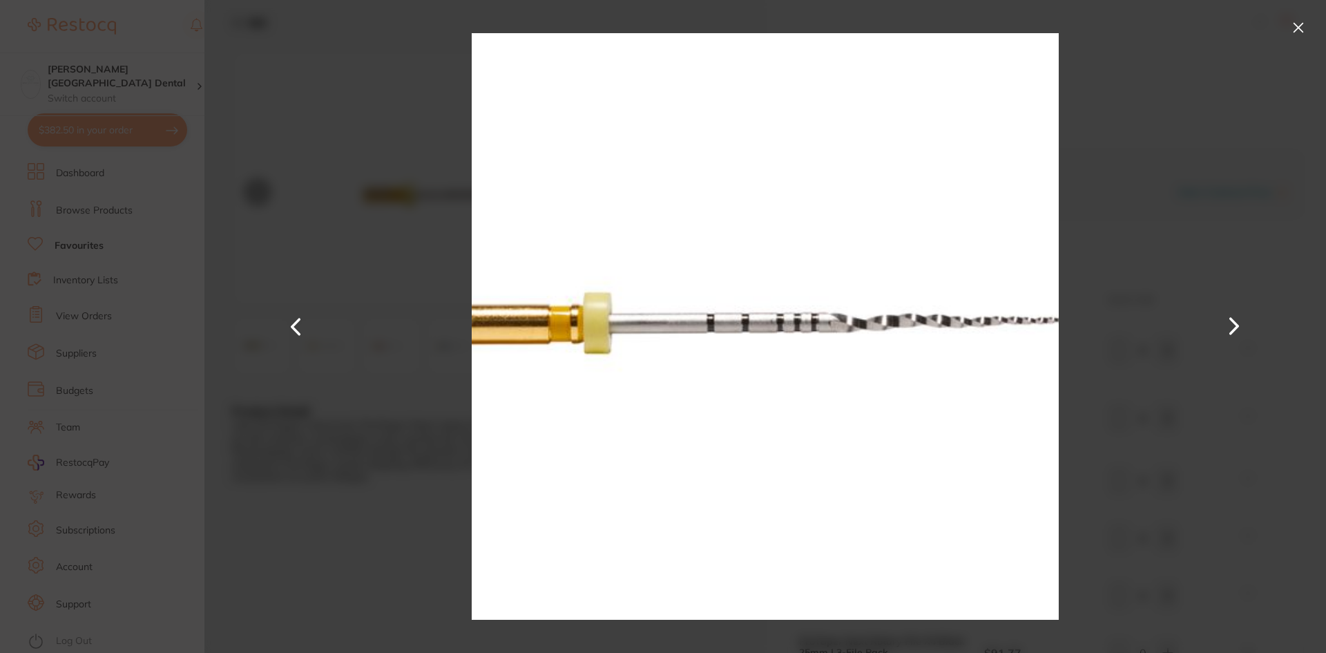
click at [1297, 32] on button at bounding box center [1298, 28] width 22 height 22
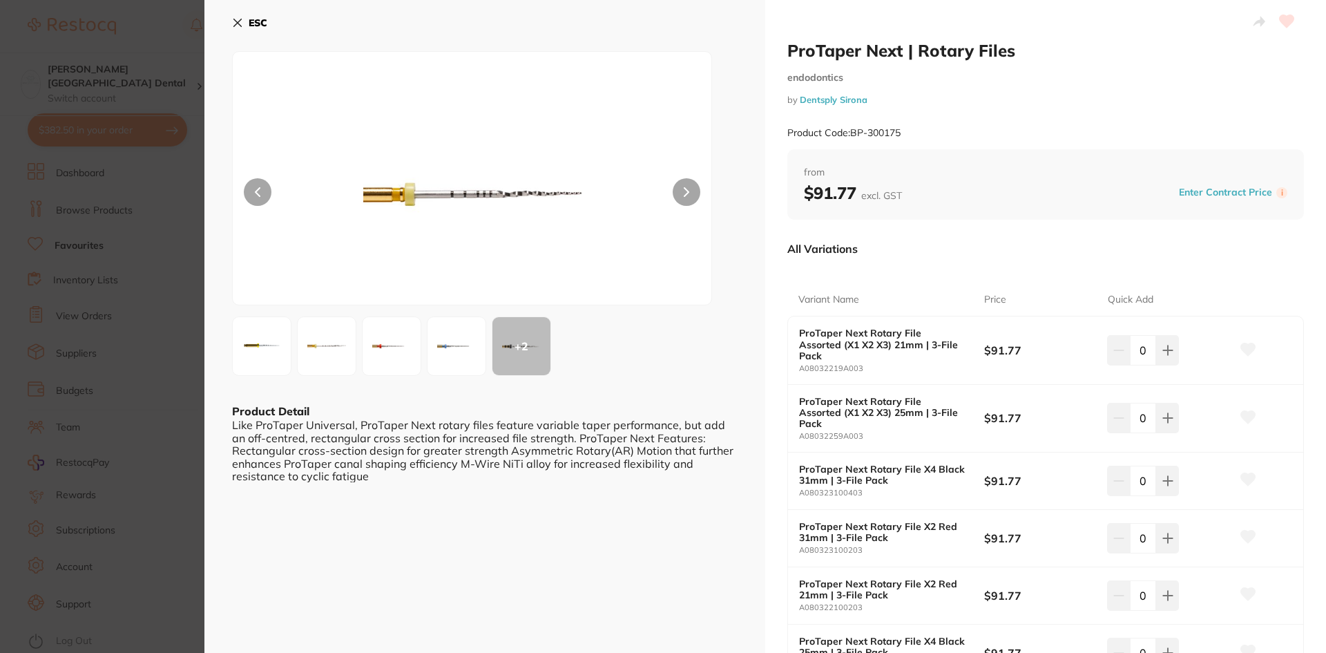
click at [844, 100] on link "Dentsply Sirona" at bounding box center [834, 99] width 68 height 11
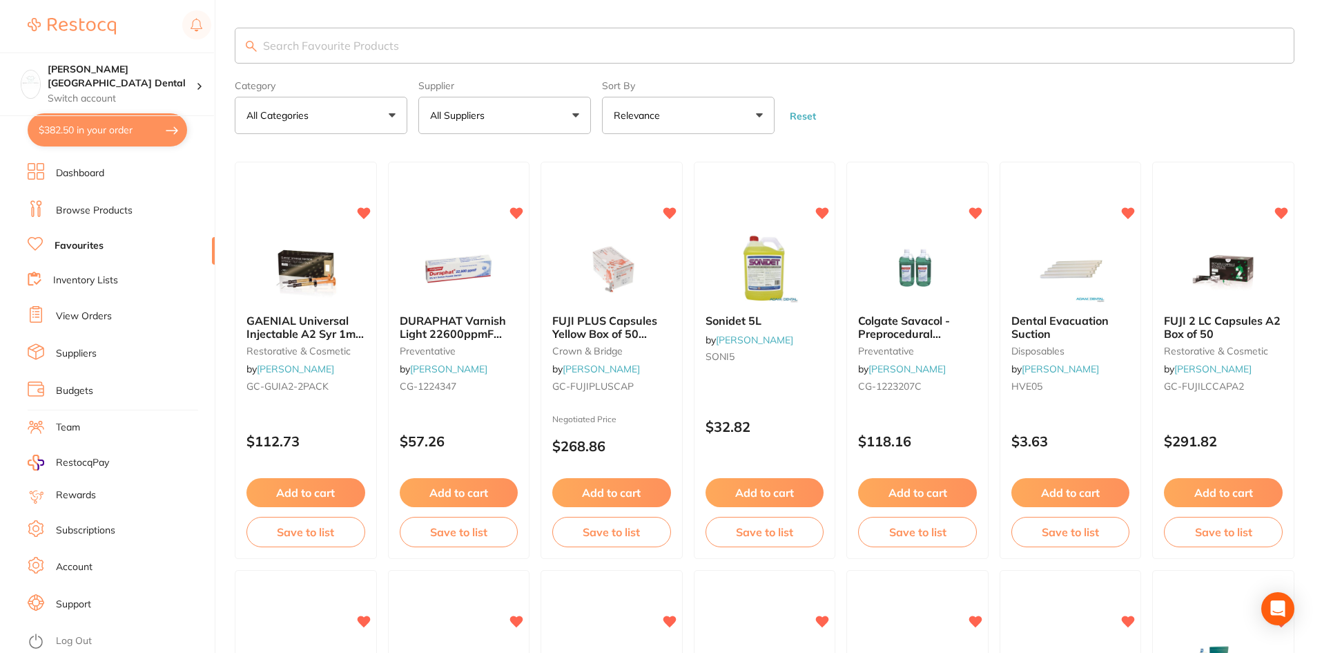
click at [572, 123] on button "All Suppliers" at bounding box center [504, 115] width 173 height 37
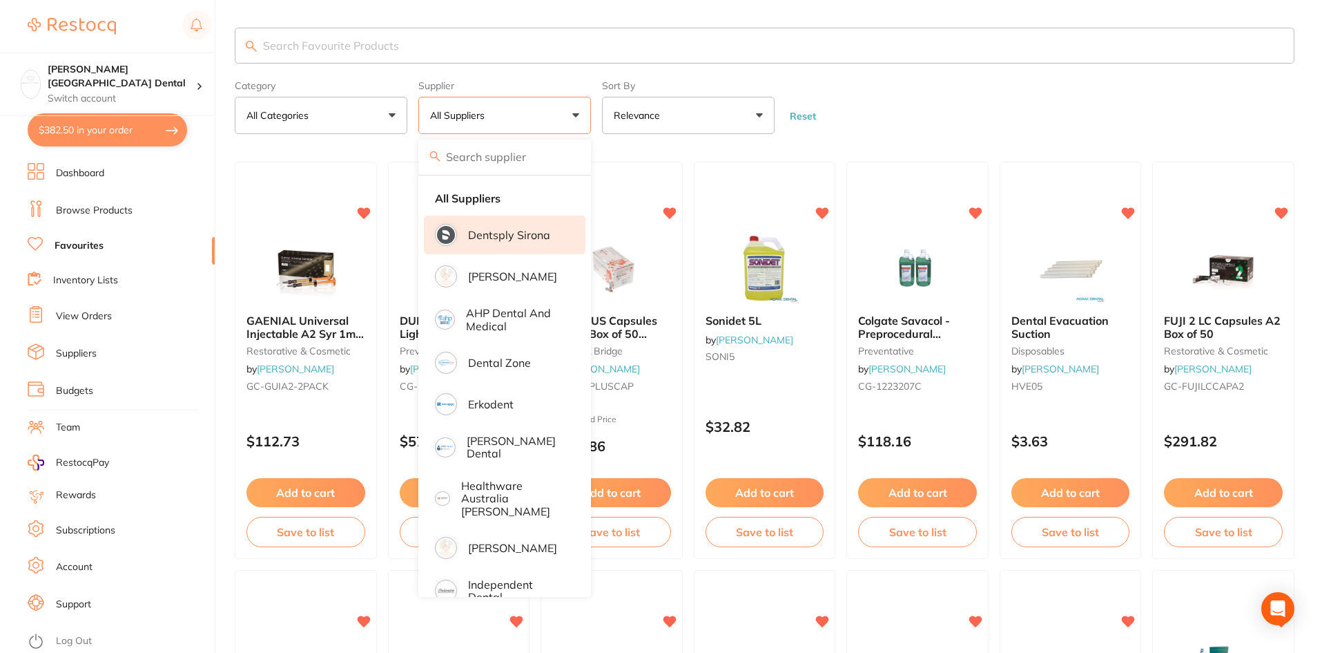
click at [489, 235] on p "Dentsply Sirona" at bounding box center [509, 235] width 82 height 12
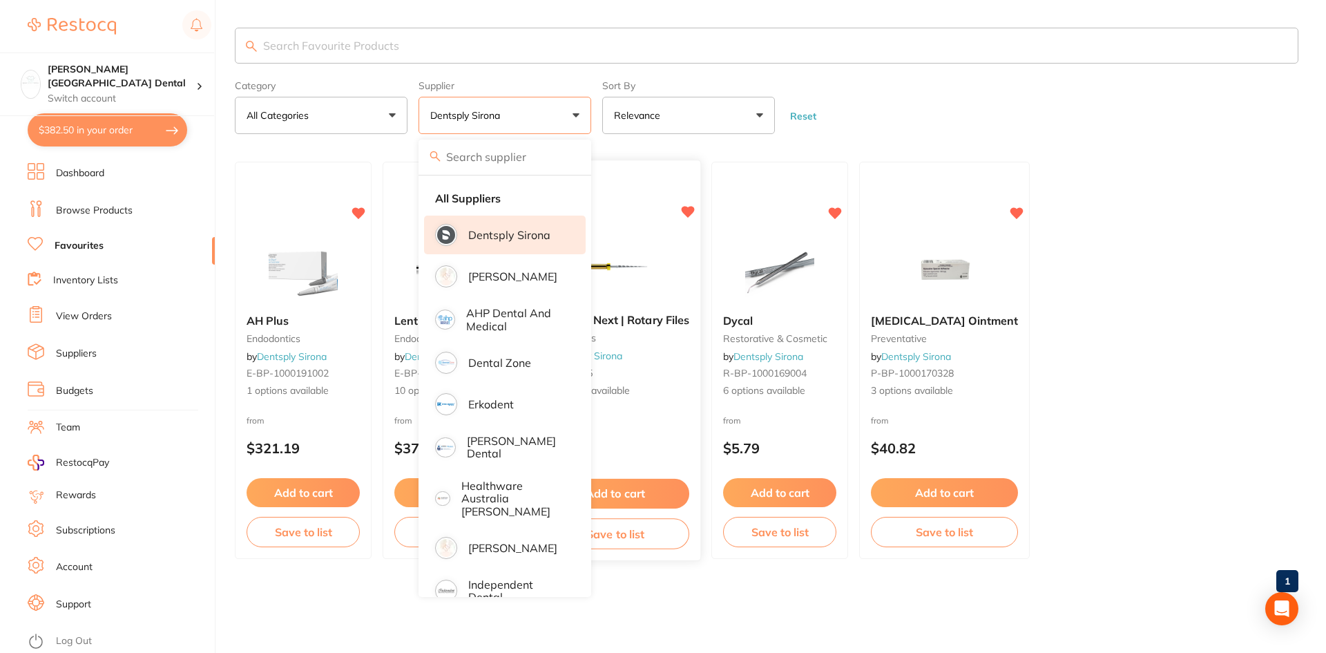
click at [648, 322] on span "ProTaper Next | Rotary Files" at bounding box center [615, 320] width 148 height 14
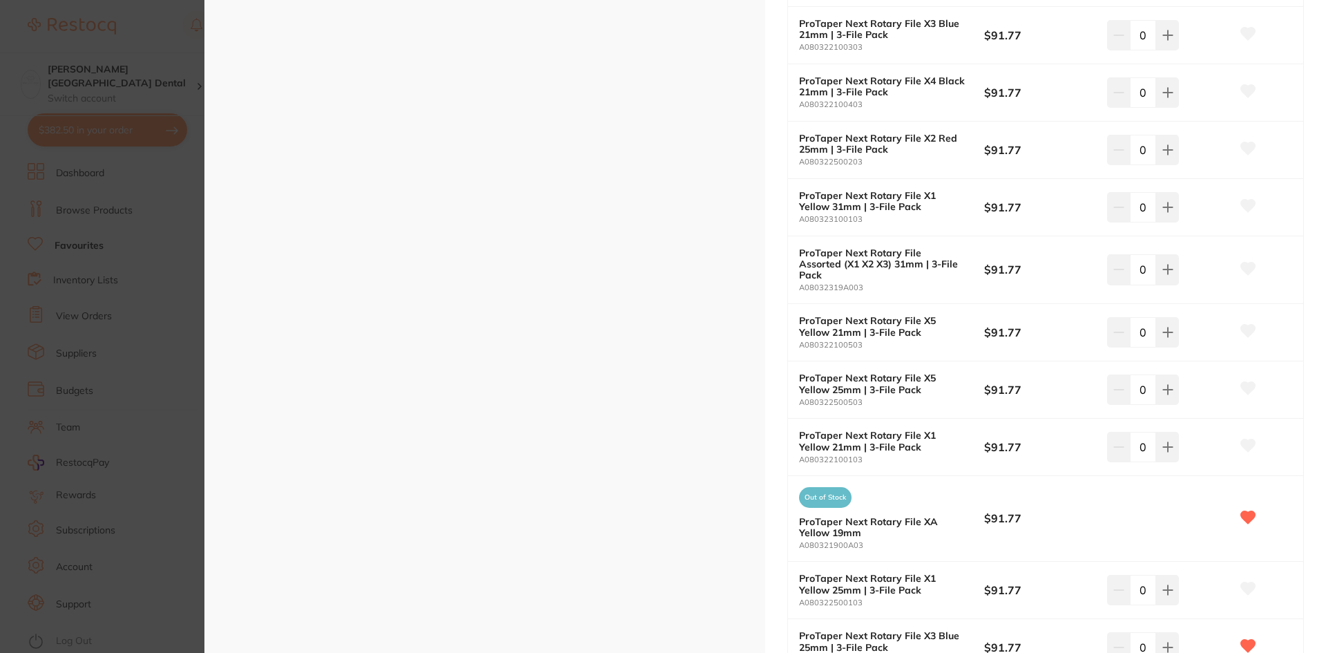
scroll to position [829, 0]
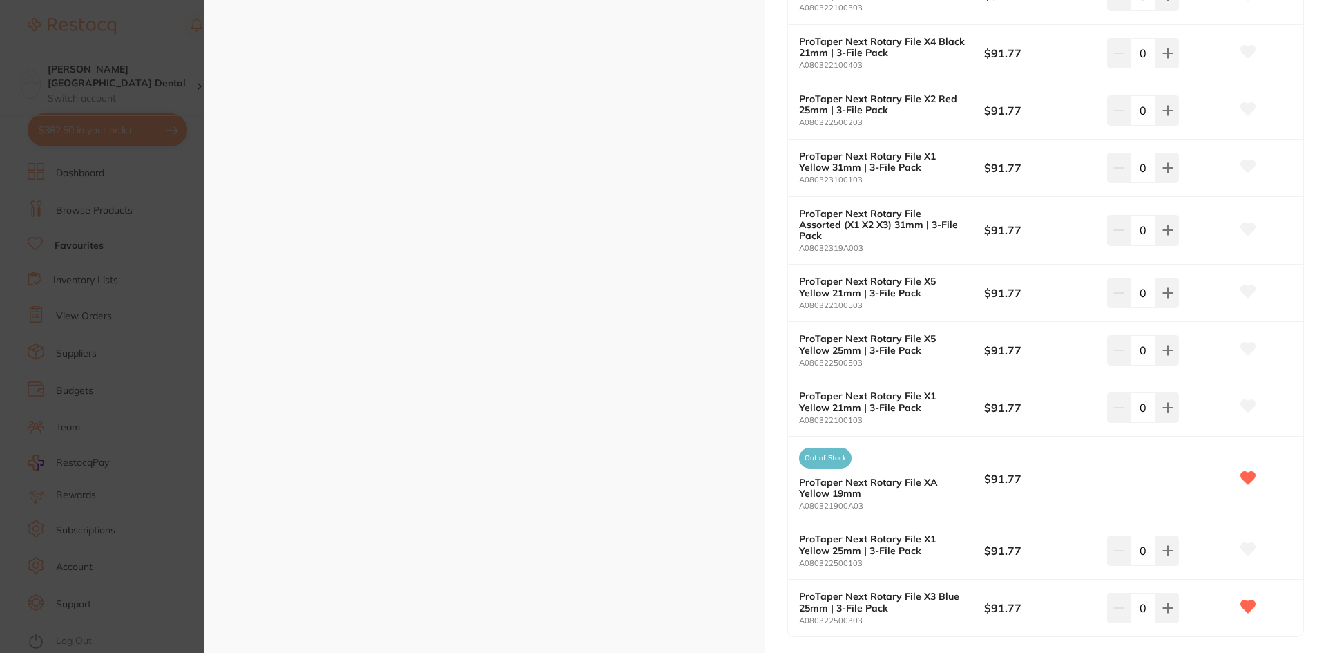
click at [831, 476] on b "ProTaper Next Rotary File XA Yellow 19mm" at bounding box center [882, 487] width 166 height 22
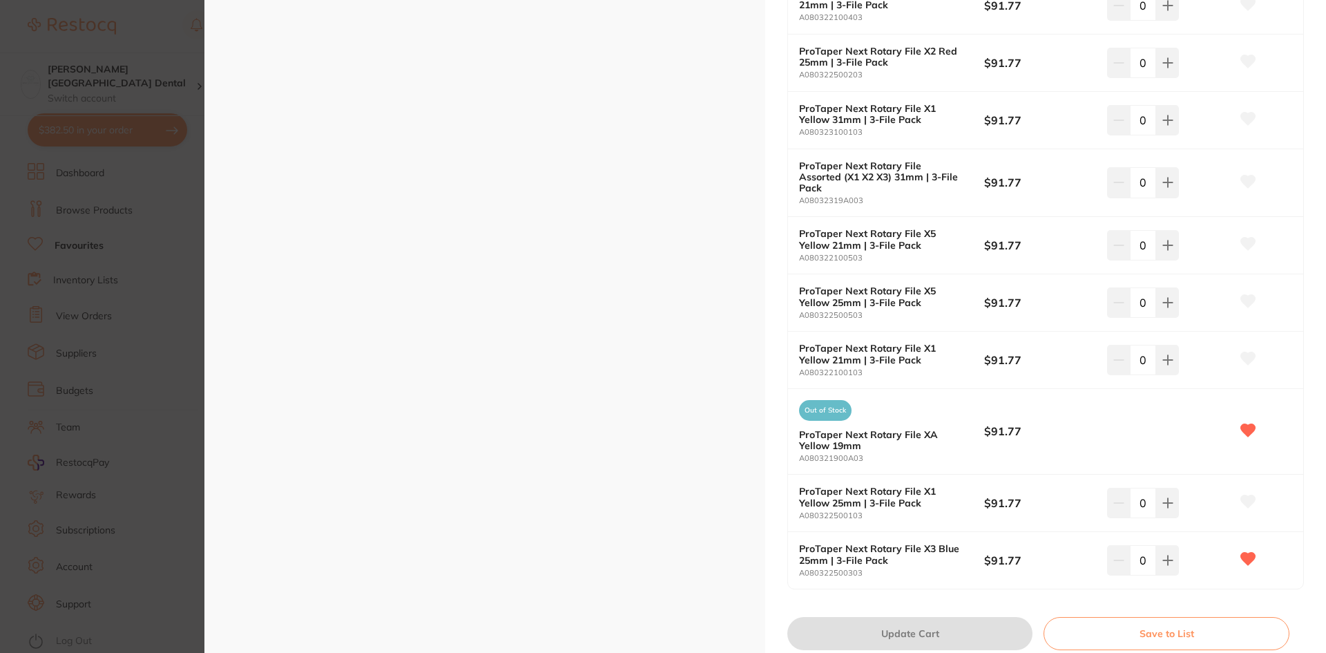
scroll to position [967, 0]
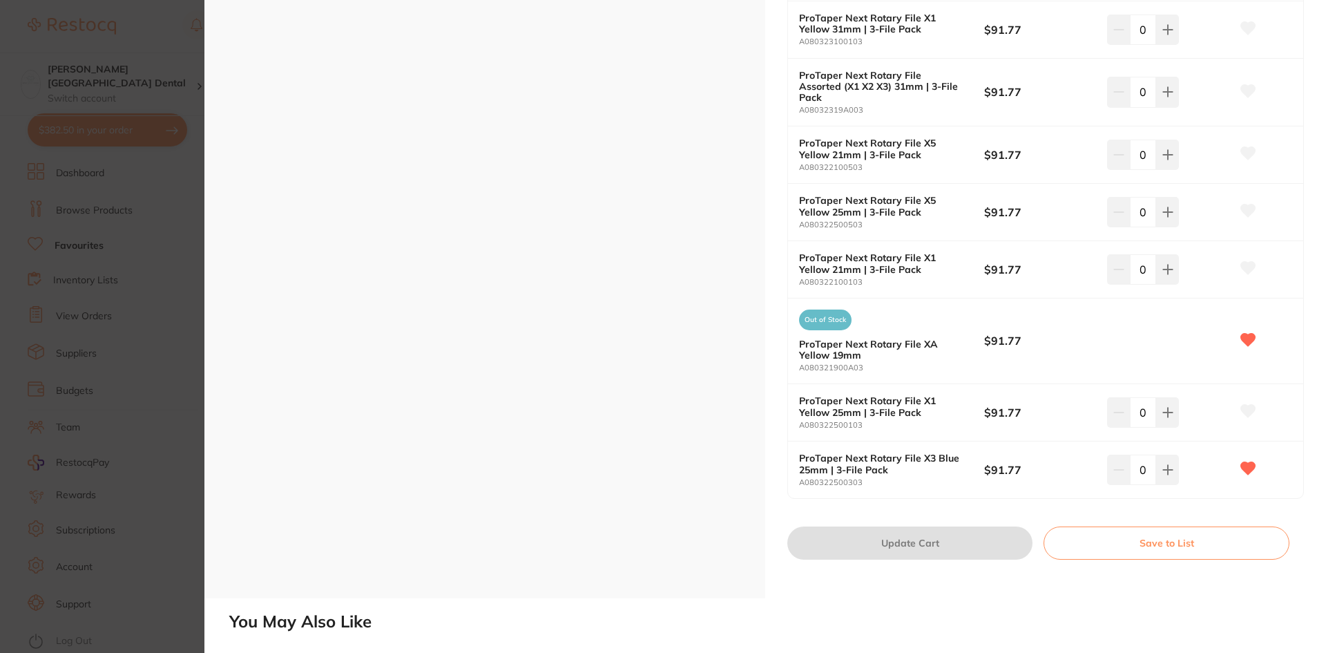
click at [1137, 321] on div "Out of Stock ProTaper Next Rotary File XA Yellow 19mm A080321900A03 $91.77" at bounding box center [1045, 341] width 515 height 86
click at [873, 338] on b "ProTaper Next Rotary File XA Yellow 19mm" at bounding box center [882, 349] width 166 height 22
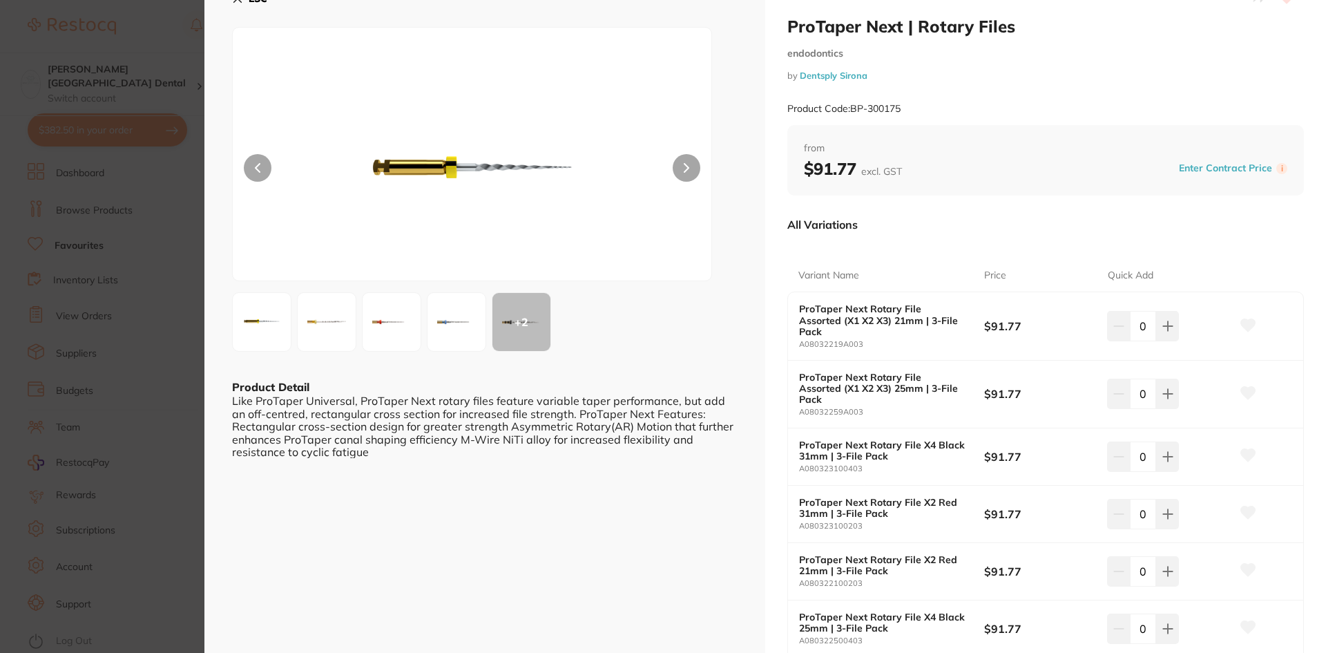
scroll to position [0, 0]
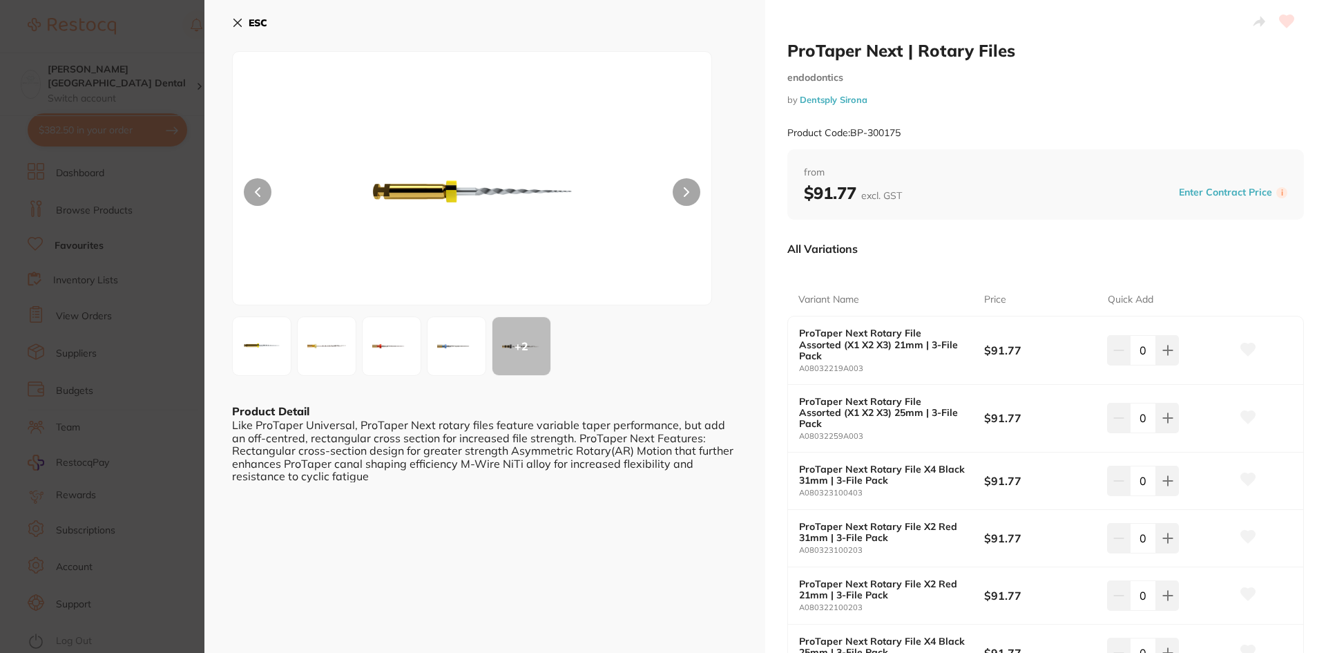
click at [233, 16] on button "ESC" at bounding box center [249, 22] width 35 height 23
